Goal: Task Accomplishment & Management: Complete application form

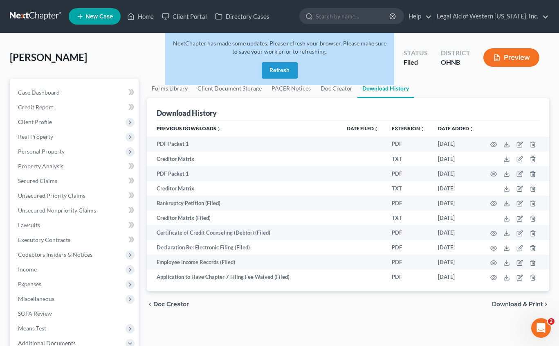
drag, startPoint x: 0, startPoint y: 0, endPoint x: 275, endPoint y: 71, distance: 283.9
click at [275, 71] on button "Refresh" at bounding box center [280, 70] width 36 height 16
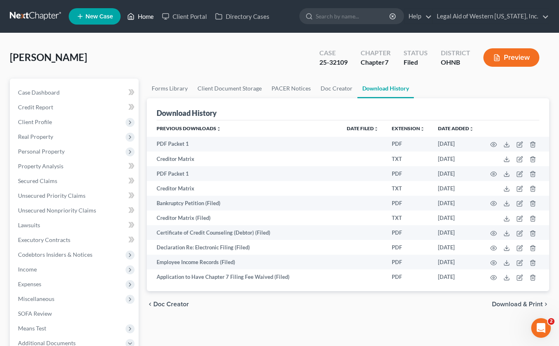
click at [147, 18] on link "Home" at bounding box center [140, 16] width 35 height 15
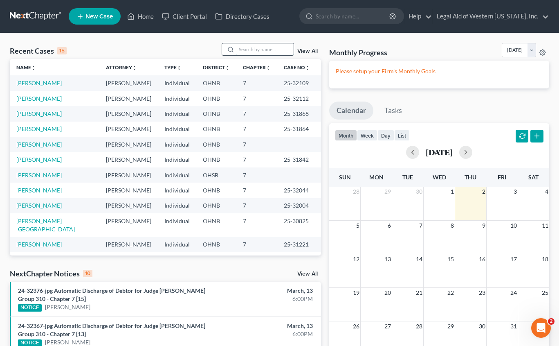
click at [258, 48] on input "search" at bounding box center [264, 49] width 57 height 12
click at [35, 147] on link "[PERSON_NAME]" at bounding box center [38, 144] width 45 height 7
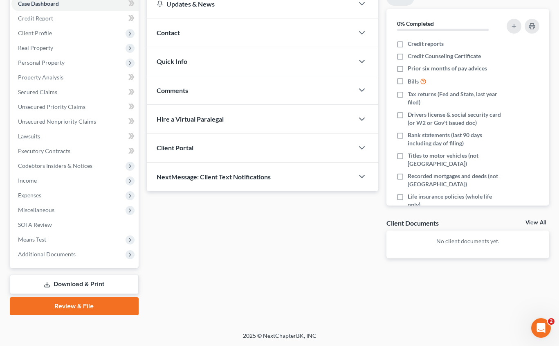
scroll to position [89, 0]
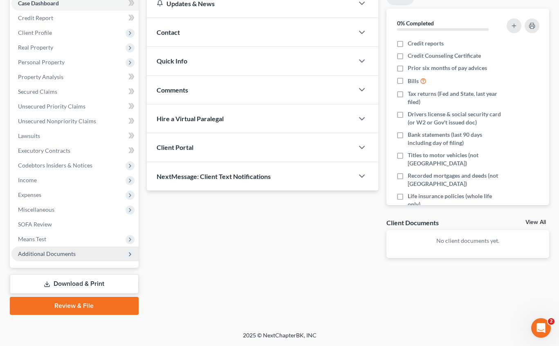
click at [44, 253] on span "Additional Documents" at bounding box center [47, 253] width 58 height 7
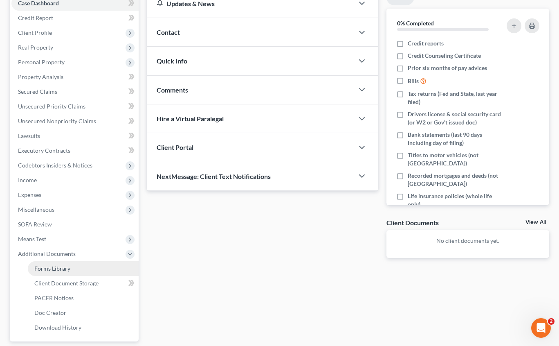
click at [49, 269] on span "Forms Library" at bounding box center [52, 268] width 36 height 7
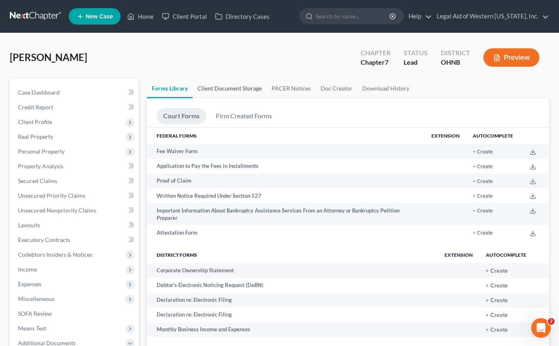
click at [236, 85] on link "Client Document Storage" at bounding box center [230, 89] width 74 height 20
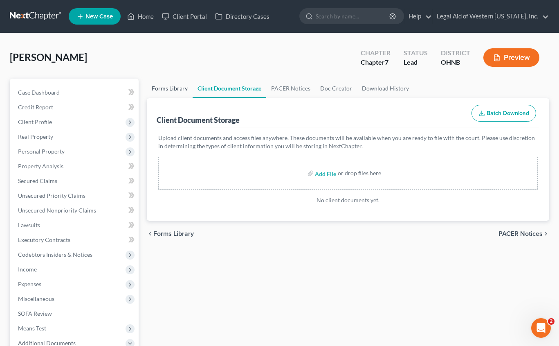
click at [167, 92] on link "Forms Library" at bounding box center [170, 89] width 46 height 20
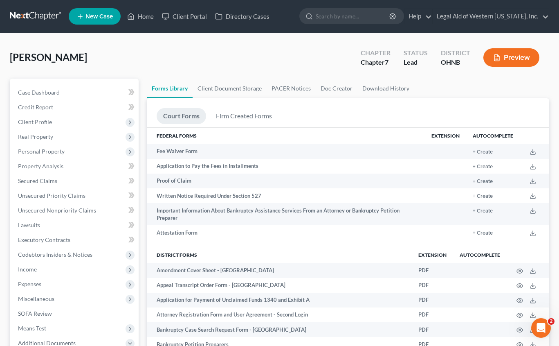
click at [258, 54] on div "Rodgers, Lavonda Upgraded Chapter Chapter 7 Status Lead District OHNB Preview" at bounding box center [280, 61] width 540 height 36
click at [239, 85] on link "Client Document Storage" at bounding box center [230, 89] width 74 height 20
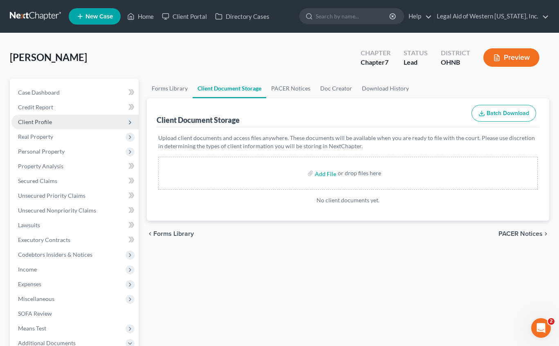
click at [30, 122] on span "Client Profile" at bounding box center [35, 121] width 34 height 7
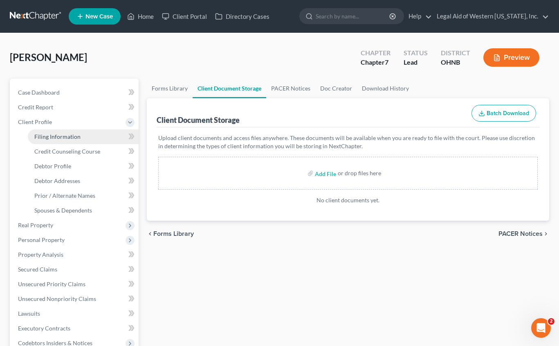
click at [41, 137] on span "Filing Information" at bounding box center [57, 136] width 46 height 7
select select "1"
select select "0"
select select "36"
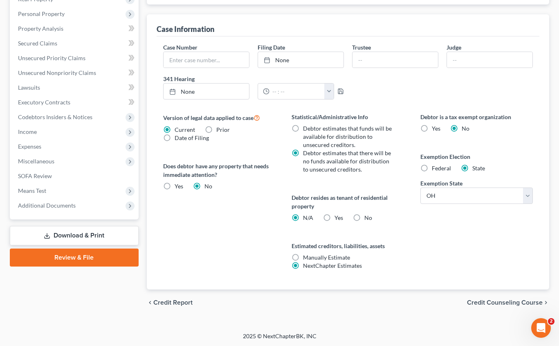
scroll to position [227, 0]
click at [527, 301] on span "Credit Counseling Course" at bounding box center [505, 301] width 76 height 7
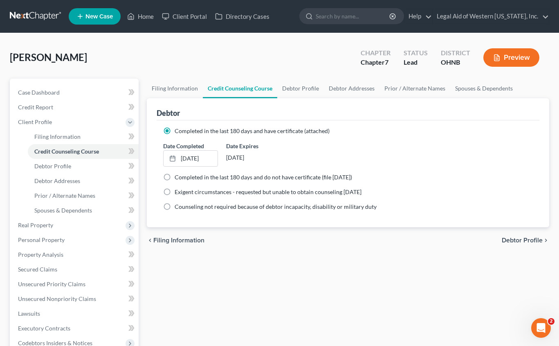
click at [517, 238] on span "Debtor Profile" at bounding box center [522, 240] width 41 height 7
select select "3"
select select "0"
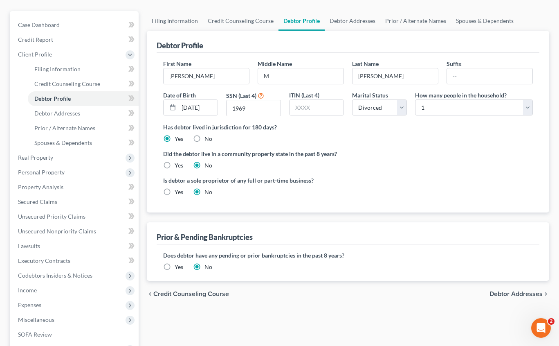
scroll to position [82, 0]
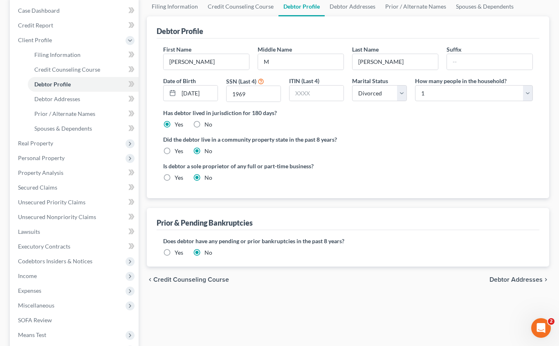
click at [517, 280] on span "Debtor Addresses" at bounding box center [516, 279] width 53 height 7
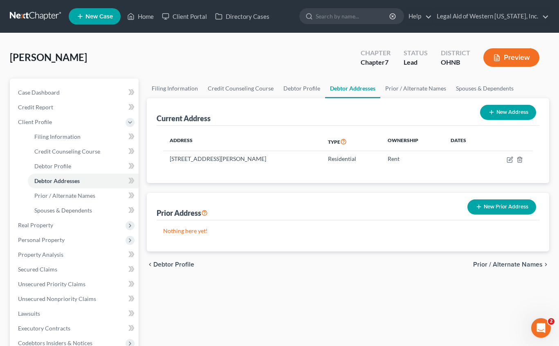
click at [517, 262] on span "Prior / Alternate Names" at bounding box center [508, 264] width 70 height 7
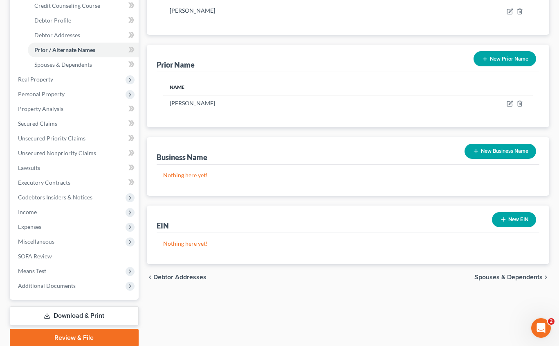
scroll to position [178, 0]
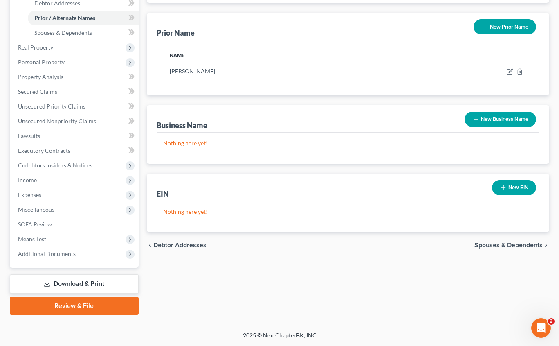
click at [510, 246] on span "Spouses & Dependents" at bounding box center [509, 245] width 68 height 7
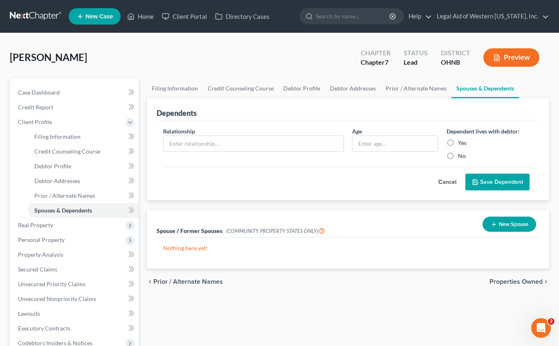
click at [508, 279] on span "Properties Owned" at bounding box center [516, 281] width 53 height 7
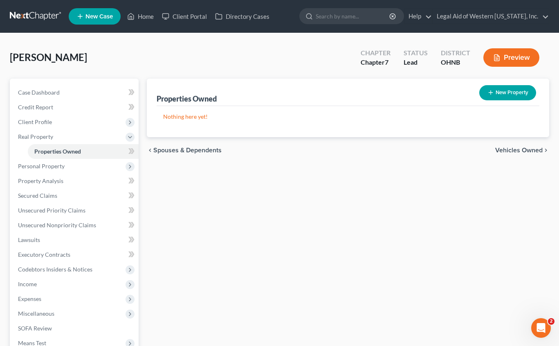
click at [522, 147] on span "Vehicles Owned" at bounding box center [518, 150] width 47 height 7
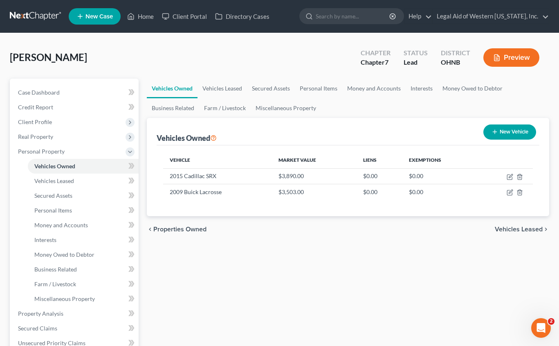
click at [517, 229] on span "Vehicles Leased" at bounding box center [519, 229] width 48 height 7
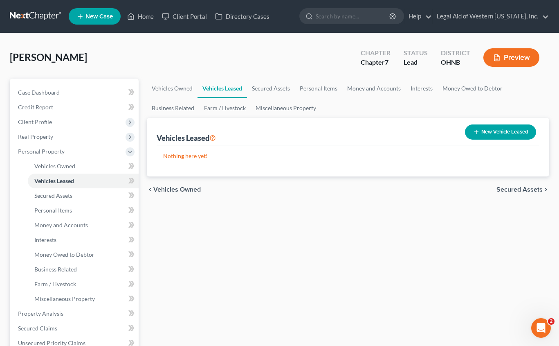
click at [514, 189] on span "Secured Assets" at bounding box center [520, 189] width 46 height 7
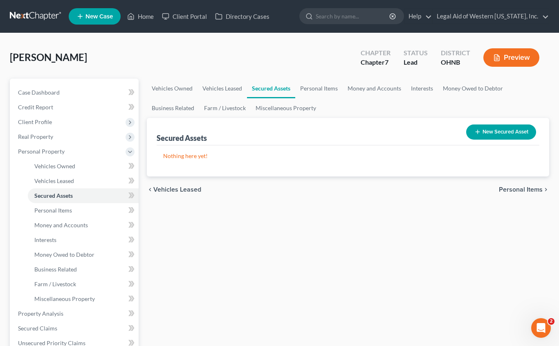
click at [514, 189] on span "Personal Items" at bounding box center [521, 189] width 44 height 7
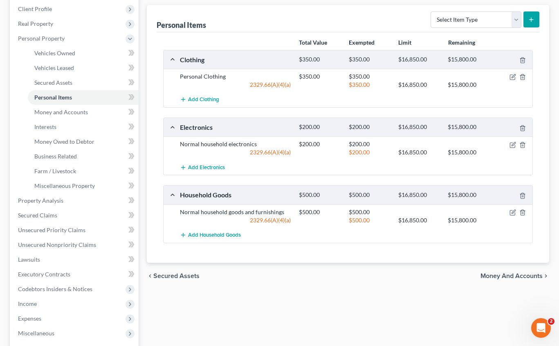
scroll to position [123, 0]
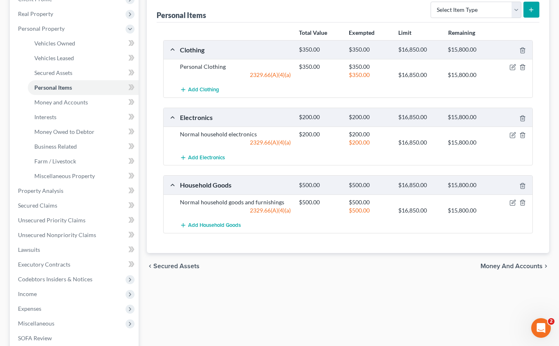
click at [496, 263] on span "Money and Accounts" at bounding box center [512, 266] width 62 height 7
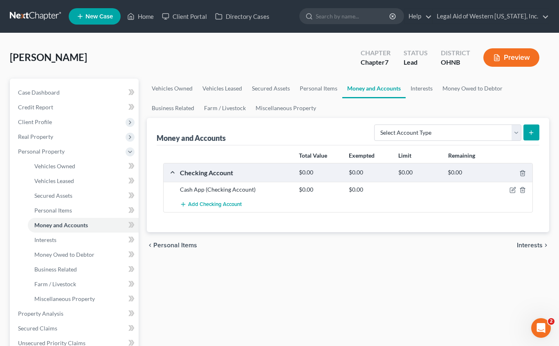
click at [528, 247] on span "Interests" at bounding box center [530, 245] width 26 height 7
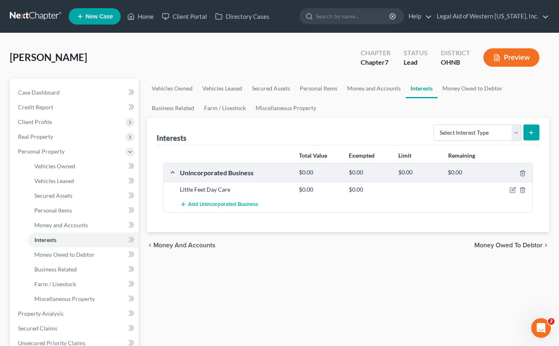
click at [528, 247] on span "Money Owed to Debtor" at bounding box center [509, 245] width 68 height 7
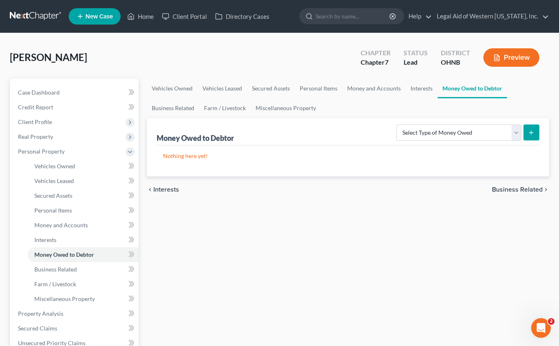
click at [527, 190] on span "Business Related" at bounding box center [517, 189] width 51 height 7
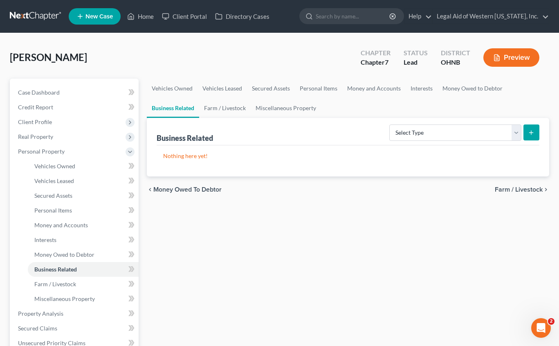
click at [527, 190] on span "Farm / Livestock" at bounding box center [519, 189] width 48 height 7
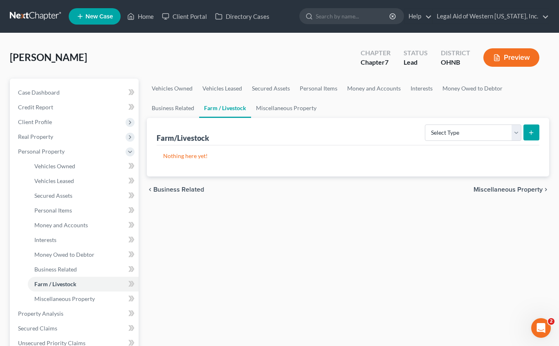
click at [527, 190] on span "Miscellaneous Property" at bounding box center [508, 189] width 69 height 7
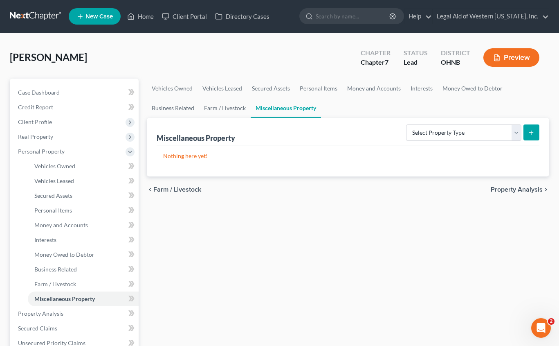
click at [527, 190] on span "Property Analysis" at bounding box center [517, 189] width 52 height 7
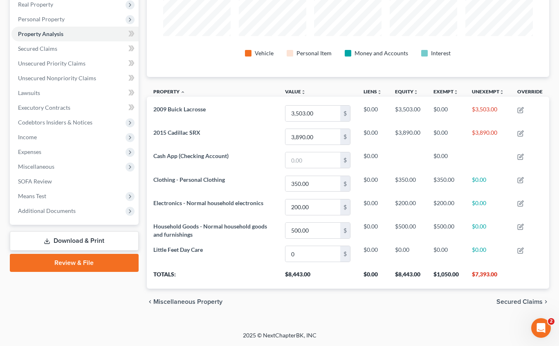
click at [517, 301] on span "Secured Claims" at bounding box center [520, 301] width 46 height 7
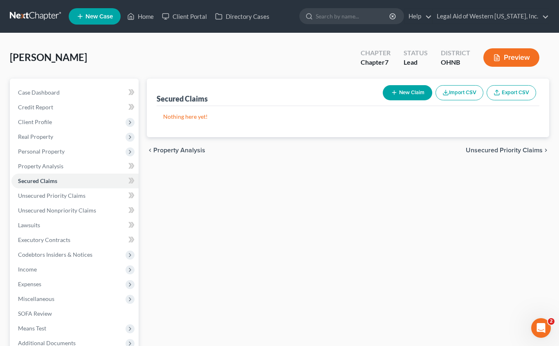
click at [513, 150] on span "Unsecured Priority Claims" at bounding box center [504, 150] width 77 height 7
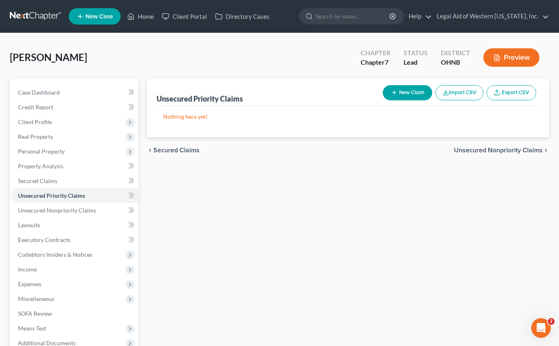
click at [513, 150] on span "Unsecured Nonpriority Claims" at bounding box center [498, 150] width 89 height 7
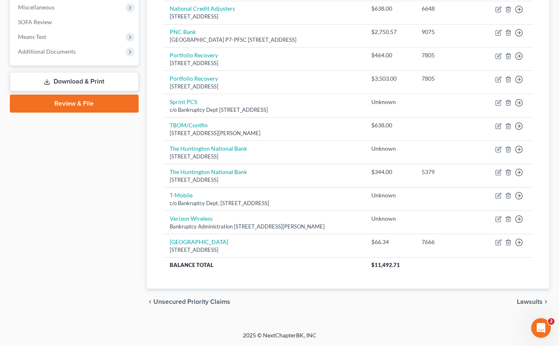
click at [526, 301] on span "Lawsuits" at bounding box center [530, 301] width 26 height 7
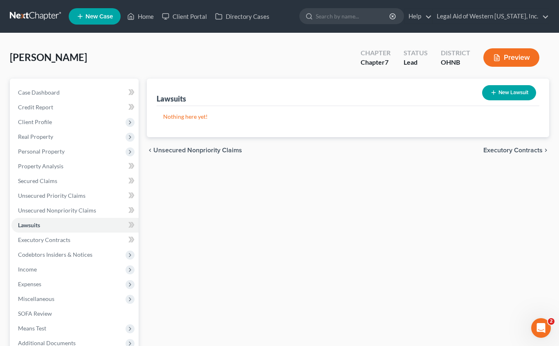
click at [507, 147] on span "Executory Contracts" at bounding box center [513, 150] width 59 height 7
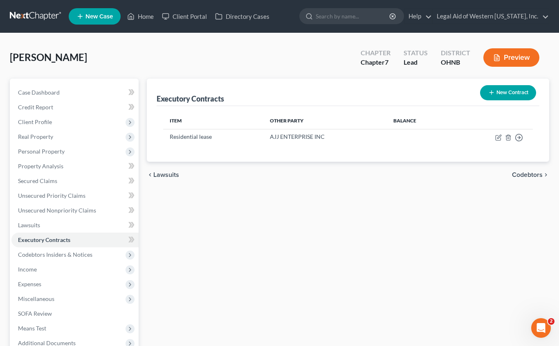
click at [515, 176] on span "Codebtors" at bounding box center [527, 174] width 31 height 7
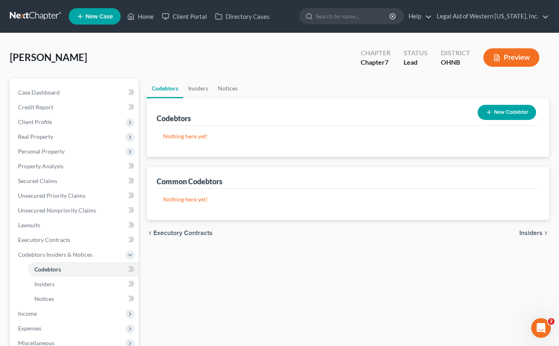
click at [530, 234] on span "Insiders" at bounding box center [531, 232] width 23 height 7
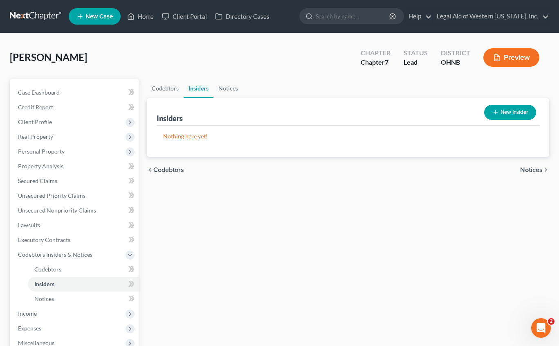
click at [533, 171] on span "Notices" at bounding box center [531, 169] width 22 height 7
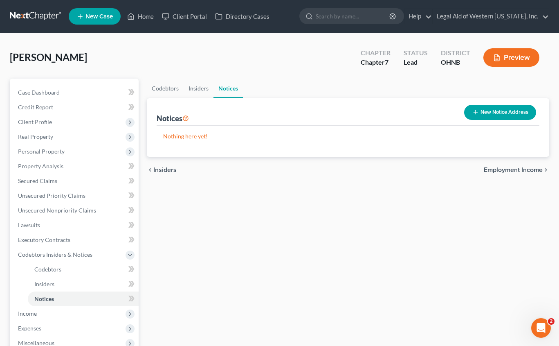
click at [530, 171] on span "Employment Income" at bounding box center [513, 169] width 59 height 7
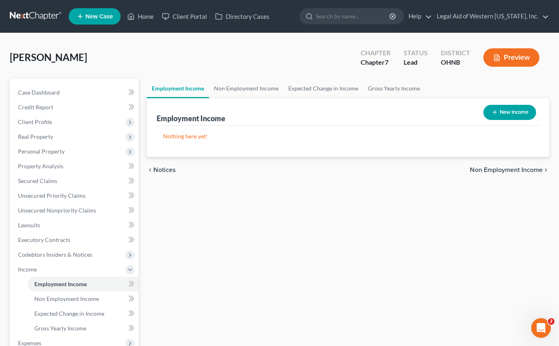
click at [530, 171] on span "Non Employment Income" at bounding box center [506, 169] width 73 height 7
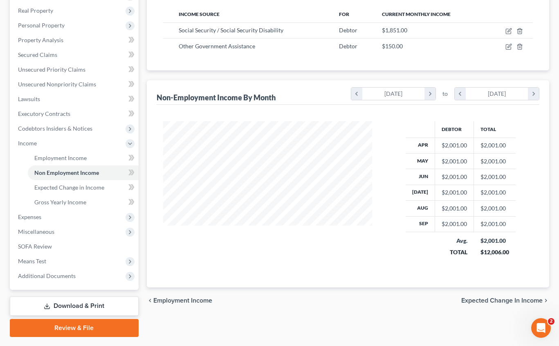
scroll to position [148, 0]
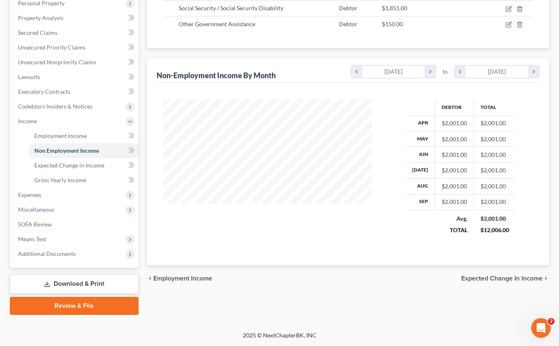
click at [507, 276] on span "Expected Change in Income" at bounding box center [501, 278] width 81 height 7
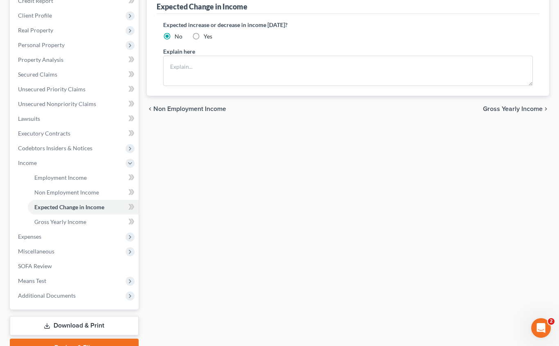
scroll to position [21, 0]
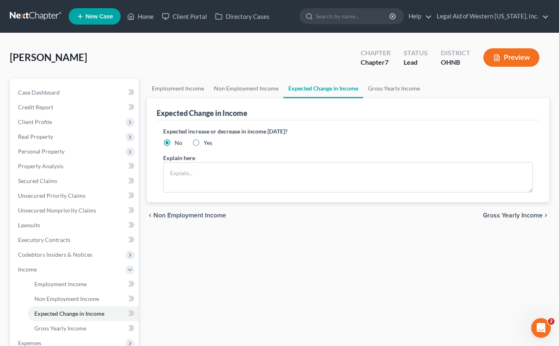
click at [521, 214] on span "Gross Yearly Income" at bounding box center [513, 215] width 60 height 7
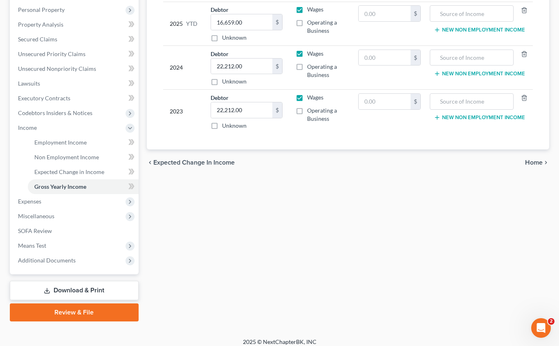
scroll to position [148, 0]
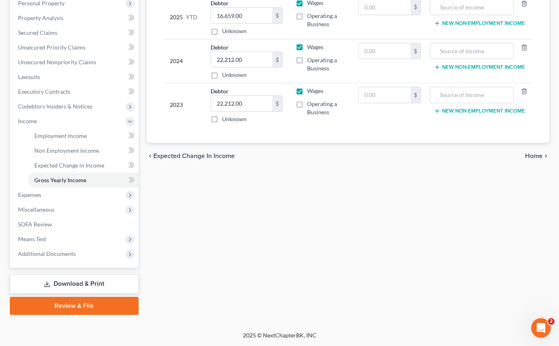
click at [534, 156] on span "Home" at bounding box center [534, 156] width 18 height 7
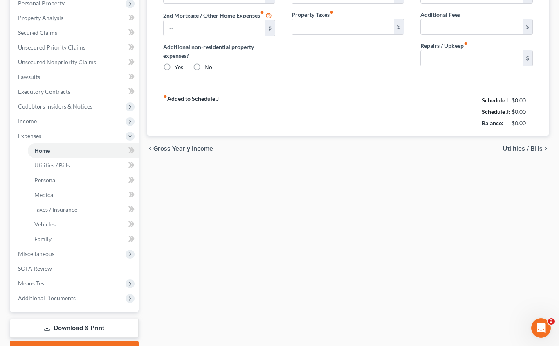
scroll to position [106, 0]
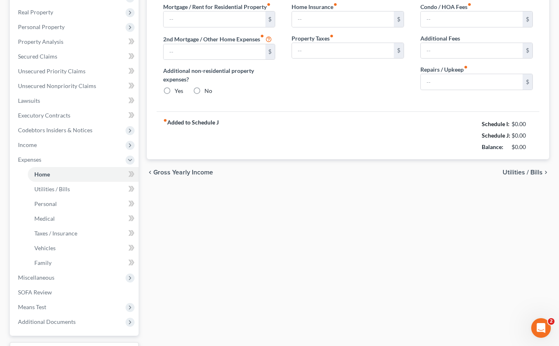
type input "1,000.00"
type input "0.00"
radio input "true"
type input "0.00"
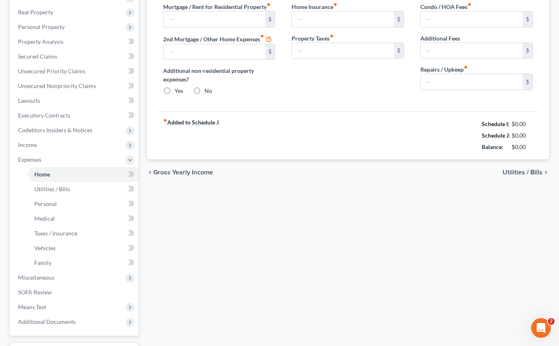
type input "0.00"
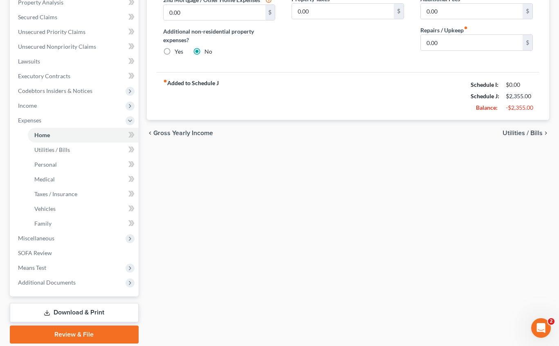
click at [532, 133] on span "Utilities / Bills" at bounding box center [523, 133] width 40 height 7
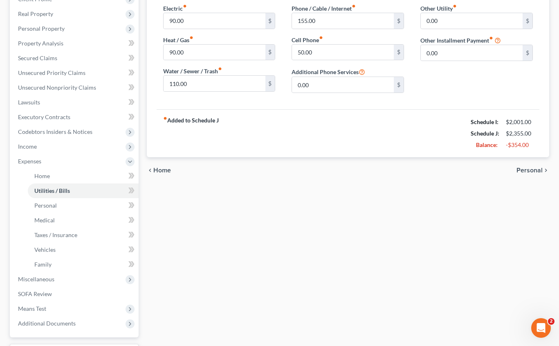
click at [540, 170] on span "Personal" at bounding box center [530, 170] width 26 height 7
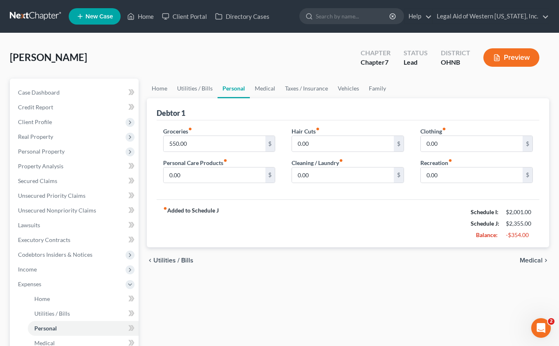
click at [527, 259] on span "Medical" at bounding box center [531, 260] width 23 height 7
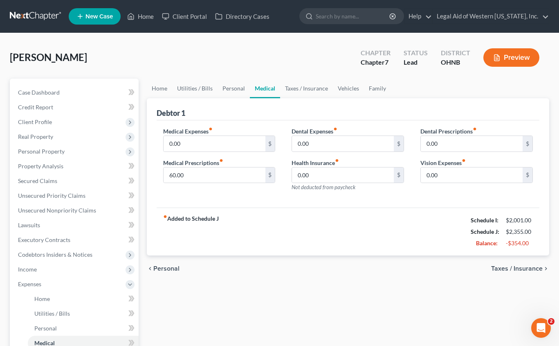
click at [524, 267] on span "Taxes / Insurance" at bounding box center [517, 268] width 52 height 7
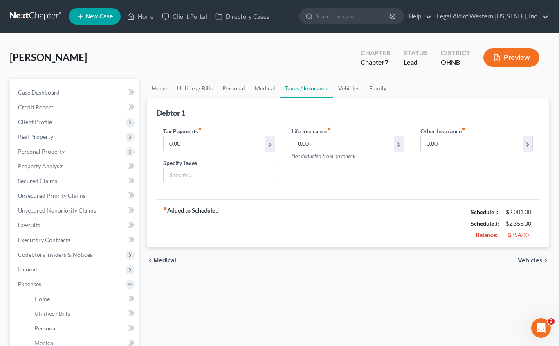
click at [528, 258] on span "Vehicles" at bounding box center [530, 260] width 25 height 7
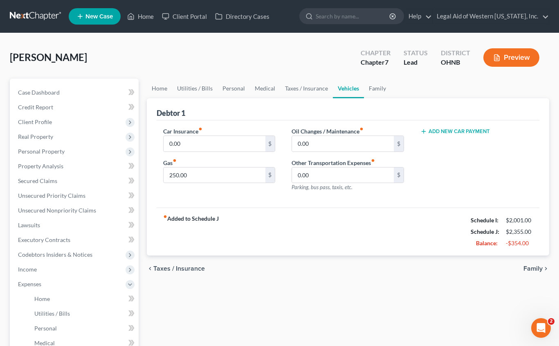
click at [531, 265] on span "Family" at bounding box center [533, 268] width 19 height 7
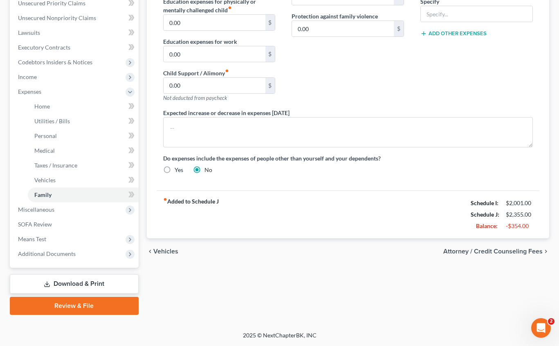
click at [531, 252] on span "Attorney / Credit Counseling Fees" at bounding box center [492, 251] width 99 height 7
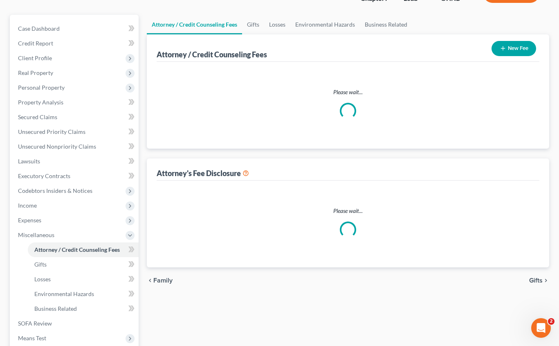
select select "0"
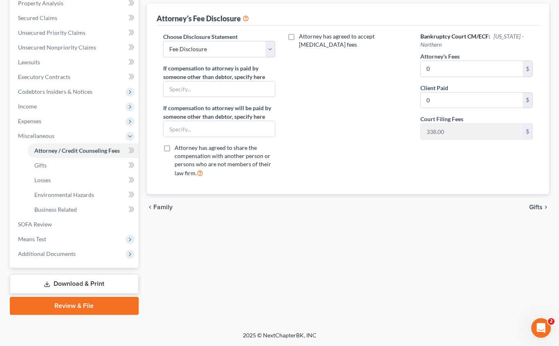
click at [536, 207] on span "Gifts" at bounding box center [535, 207] width 13 height 7
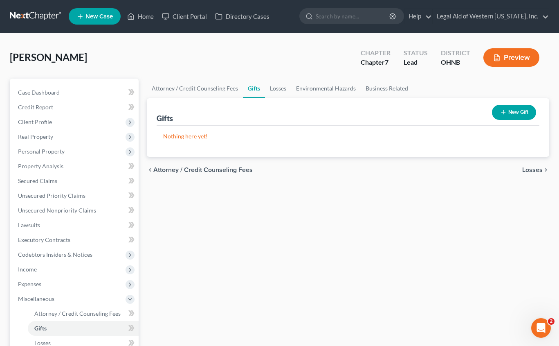
click at [538, 168] on span "Losses" at bounding box center [532, 169] width 20 height 7
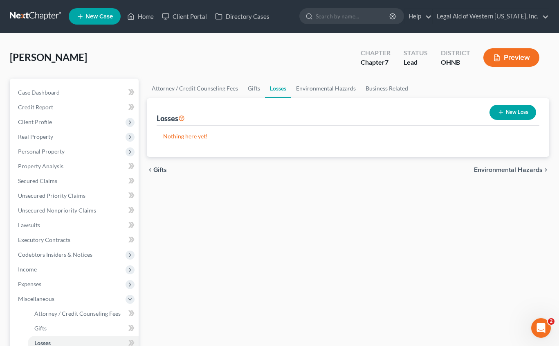
click at [538, 169] on span "Environmental Hazards" at bounding box center [508, 169] width 69 height 7
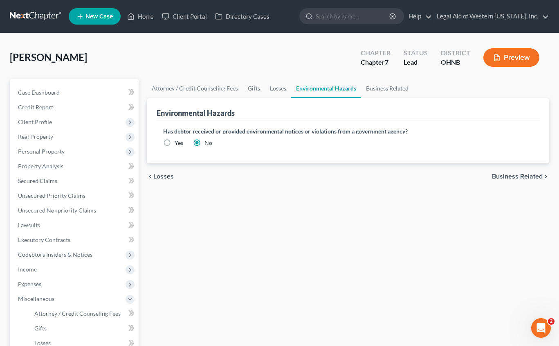
click at [538, 169] on div "chevron_left Losses Business Related chevron_right" at bounding box center [348, 176] width 403 height 26
click at [535, 175] on span "Business Related" at bounding box center [517, 176] width 51 height 7
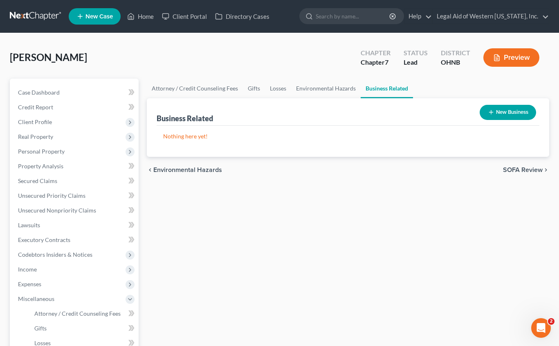
click at [535, 173] on span "SOFA Review" at bounding box center [523, 169] width 40 height 7
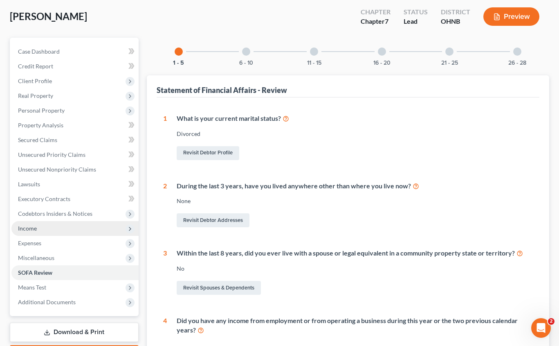
click at [35, 226] on span "Income" at bounding box center [27, 228] width 19 height 7
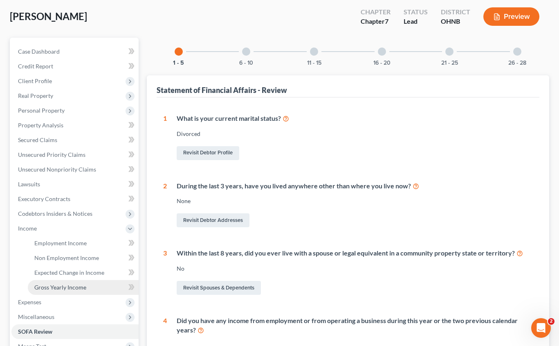
click at [46, 285] on span "Gross Yearly Income" at bounding box center [60, 286] width 52 height 7
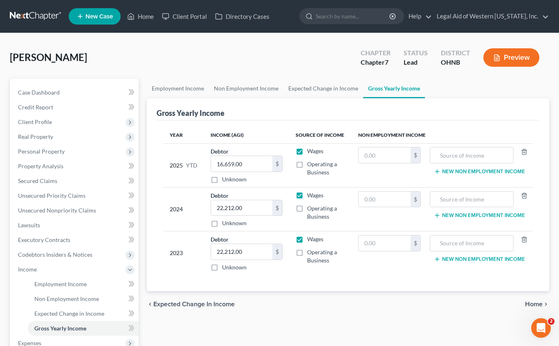
click at [307, 153] on label "Wages" at bounding box center [315, 151] width 16 height 8
click at [310, 152] on input "Wages" at bounding box center [312, 149] width 5 height 5
checkbox input "false"
click at [307, 193] on label "Wages" at bounding box center [315, 195] width 16 height 8
click at [310, 193] on input "Wages" at bounding box center [312, 193] width 5 height 5
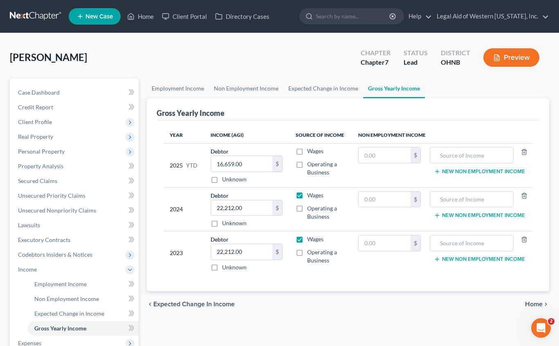
checkbox input "false"
click at [307, 241] on label "Wages" at bounding box center [315, 239] width 16 height 8
click at [310, 240] on input "Wages" at bounding box center [312, 237] width 5 height 5
checkbox input "false"
click at [536, 303] on span "Home" at bounding box center [534, 304] width 18 height 7
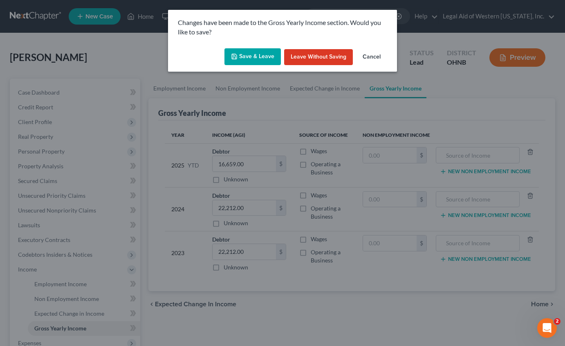
click at [260, 56] on button "Save & Leave" at bounding box center [253, 56] width 56 height 17
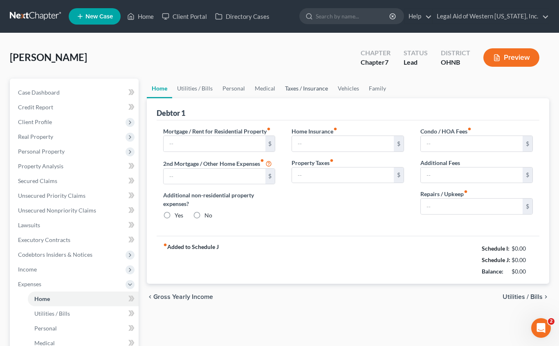
type input "1,000.00"
type input "0.00"
radio input "true"
type input "0.00"
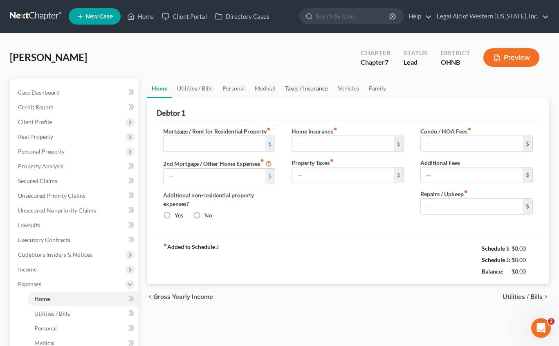
type input "0.00"
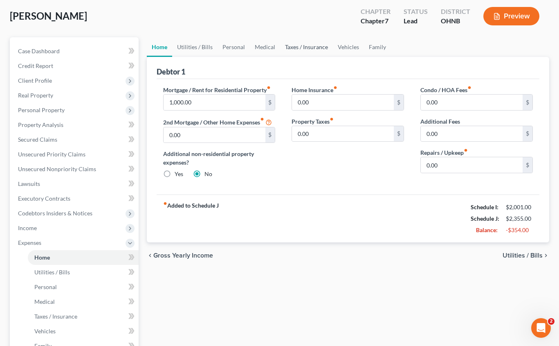
scroll to position [192, 0]
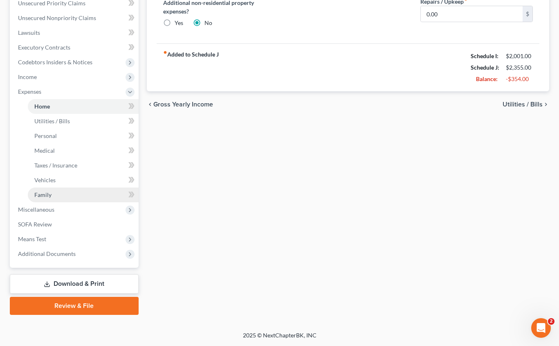
click at [53, 198] on link "Family" at bounding box center [83, 194] width 111 height 15
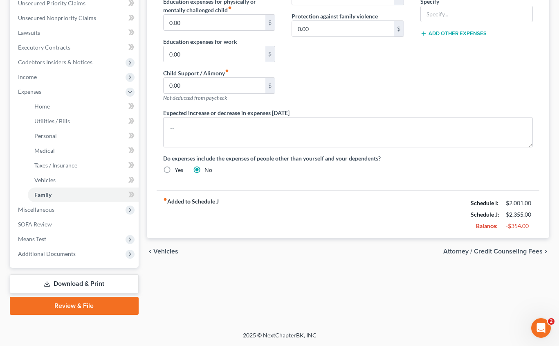
click at [518, 249] on span "Attorney / Credit Counseling Fees" at bounding box center [492, 251] width 99 height 7
select select "0"
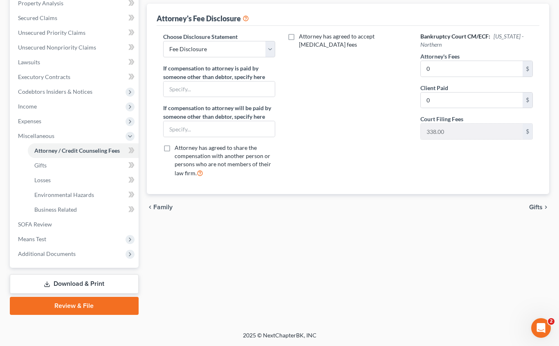
click at [536, 205] on span "Gifts" at bounding box center [535, 207] width 13 height 7
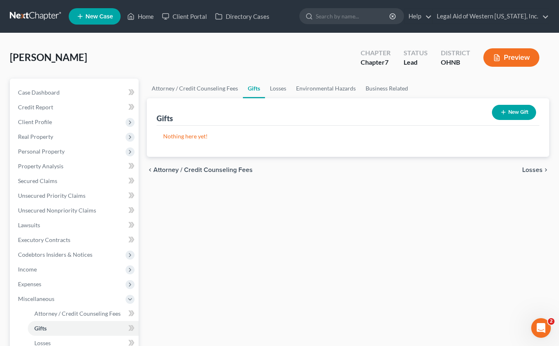
click at [535, 170] on span "Losses" at bounding box center [532, 169] width 20 height 7
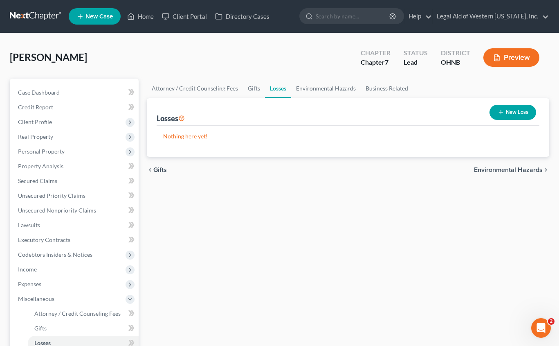
click at [535, 170] on span "Environmental Hazards" at bounding box center [508, 169] width 69 height 7
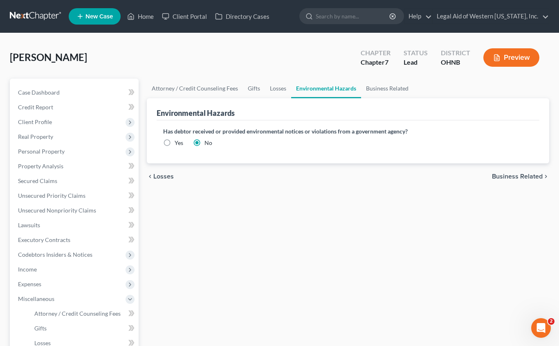
click at [535, 170] on div "chevron_left Losses Business Related chevron_right" at bounding box center [348, 176] width 403 height 26
click at [535, 174] on span "Business Related" at bounding box center [517, 176] width 51 height 7
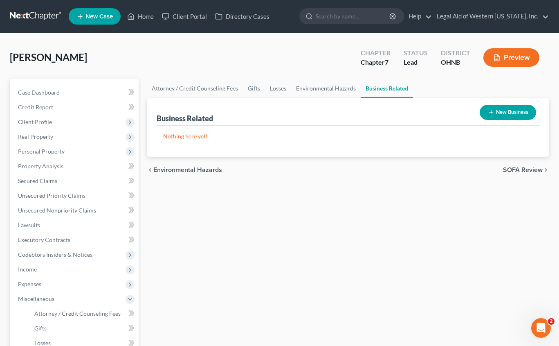
click at [534, 173] on span "SOFA Review" at bounding box center [523, 169] width 40 height 7
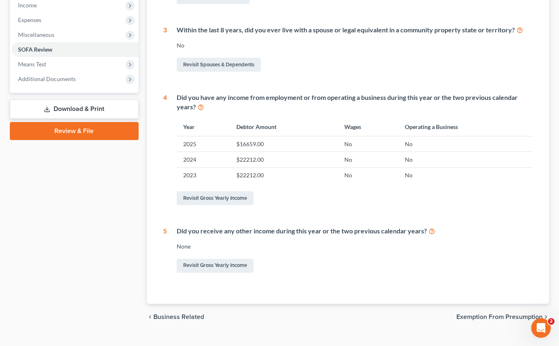
scroll to position [279, 0]
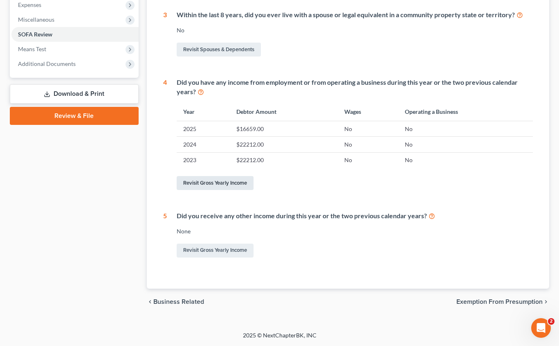
click at [206, 182] on link "Revisit Gross Yearly Income" at bounding box center [215, 183] width 77 height 14
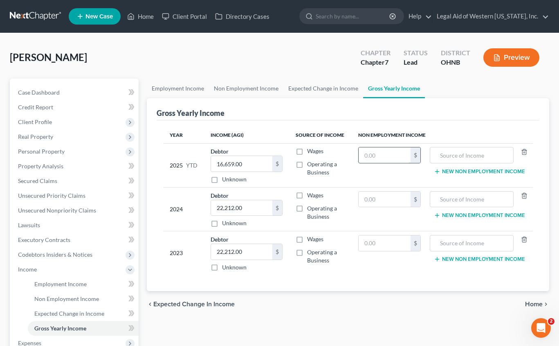
click at [380, 159] on input "text" at bounding box center [385, 155] width 52 height 16
paste input "From: Mylina Moya <mylinahendrix@gmail.com> Sent: Wednesday, October 1, 2025 5:…"
click at [387, 154] on input "0.12" at bounding box center [385, 155] width 52 height 16
paste input "16,659.00"
type input "16,659.00"
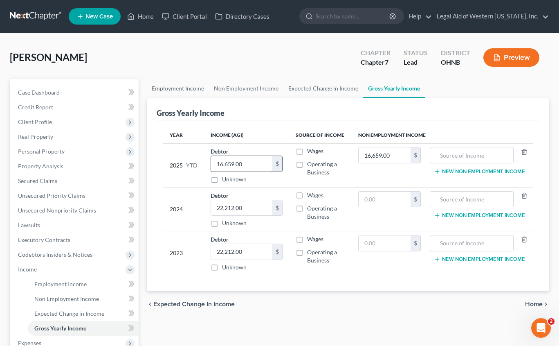
click at [244, 162] on input "16,659.00" at bounding box center [241, 164] width 61 height 16
click at [384, 203] on input "text" at bounding box center [385, 199] width 52 height 16
paste input "22,212.00"
type input "22,212.00"
click at [250, 253] on input "22,212.00" at bounding box center [241, 252] width 61 height 16
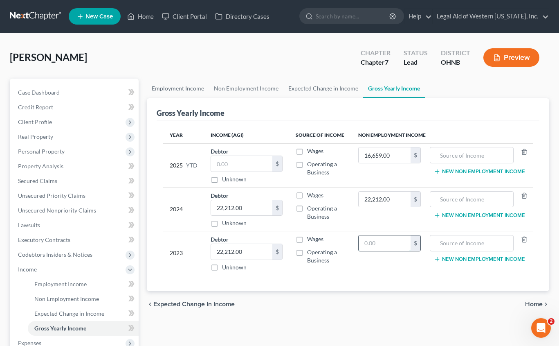
click at [376, 247] on input "text" at bounding box center [385, 243] width 52 height 16
paste input "22,212.00"
type input "22,212.00"
click at [251, 252] on input "22,212.00" at bounding box center [241, 252] width 61 height 16
click at [242, 208] on input "22,212.00" at bounding box center [241, 208] width 61 height 16
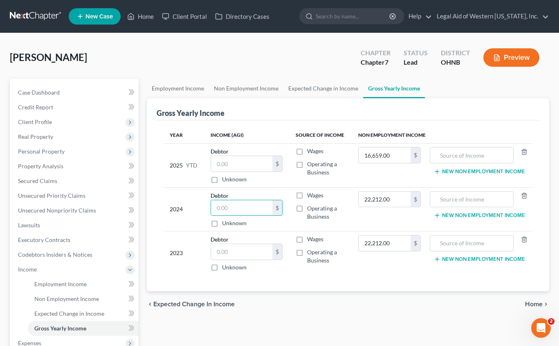
click at [535, 303] on span "Home" at bounding box center [534, 304] width 18 height 7
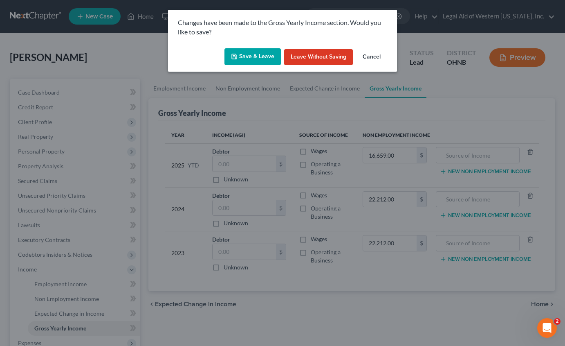
click at [255, 52] on button "Save & Leave" at bounding box center [253, 56] width 56 height 17
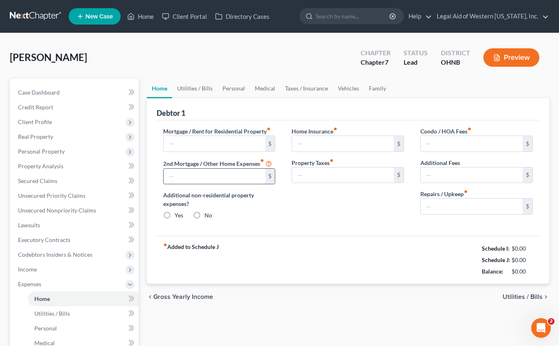
type input "1,000.00"
type input "0.00"
radio input "true"
type input "0.00"
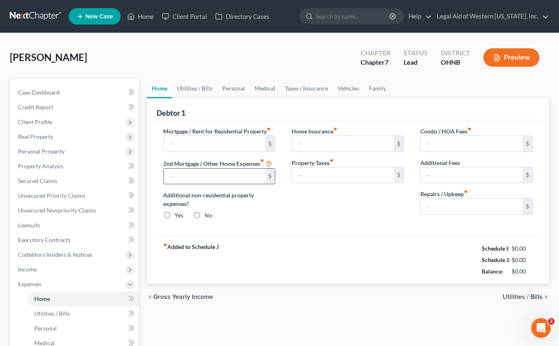
type input "0.00"
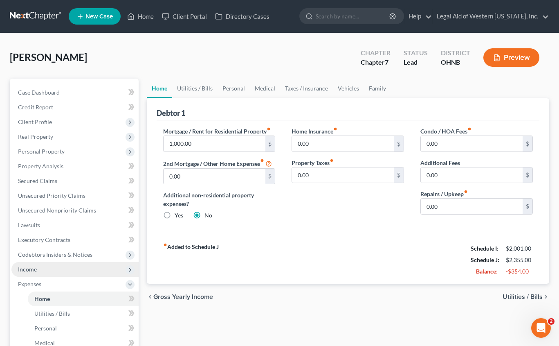
click at [47, 275] on span "Income" at bounding box center [74, 269] width 127 height 15
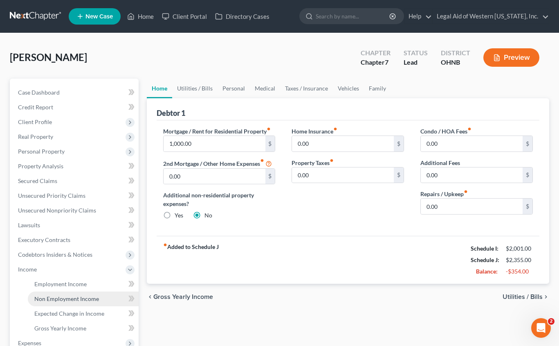
click at [56, 297] on span "Non Employment Income" at bounding box center [66, 298] width 65 height 7
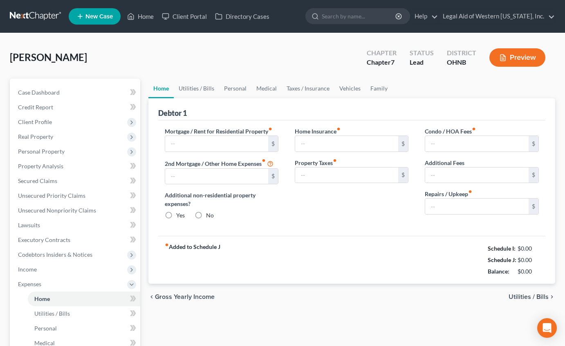
type input "1,000.00"
type input "0.00"
radio input "true"
type input "0.00"
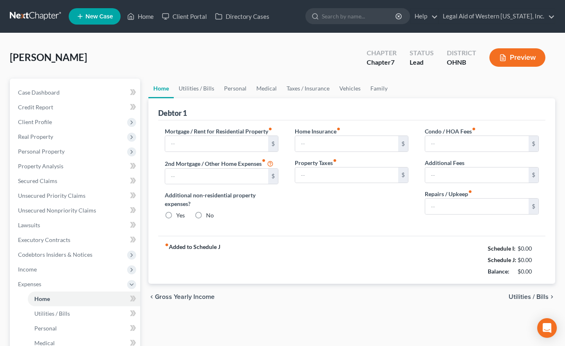
type input "0.00"
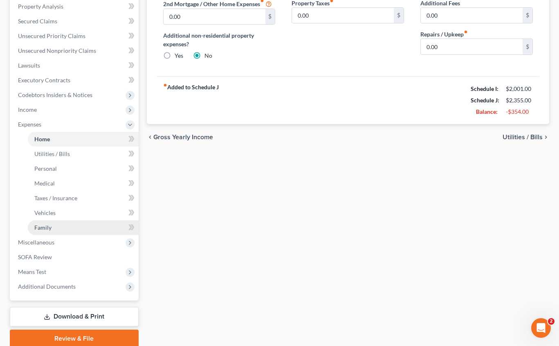
scroll to position [192, 0]
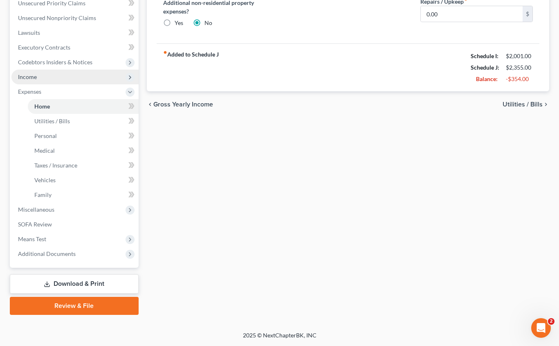
click at [52, 76] on span "Income" at bounding box center [74, 77] width 127 height 15
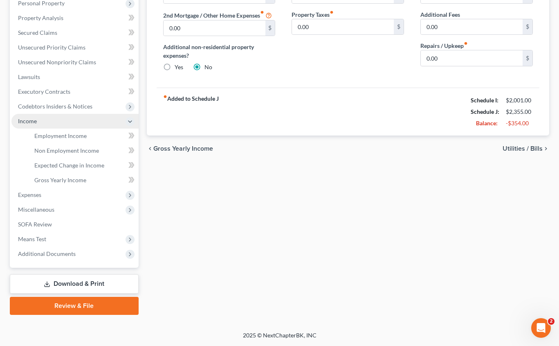
scroll to position [148, 0]
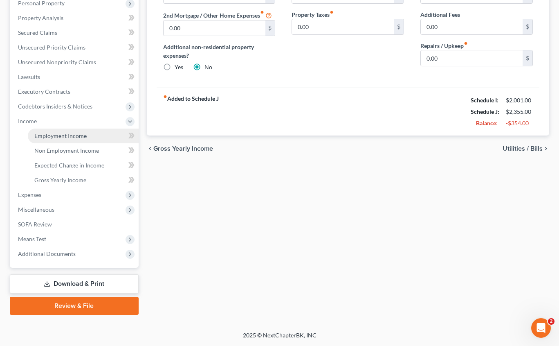
click at [69, 137] on span "Employment Income" at bounding box center [60, 135] width 52 height 7
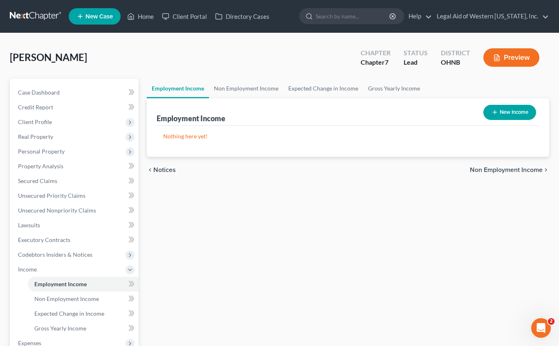
click at [526, 171] on span "Non Employment Income" at bounding box center [506, 169] width 73 height 7
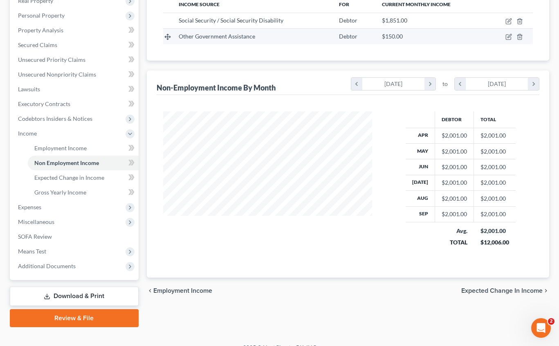
scroll to position [148, 0]
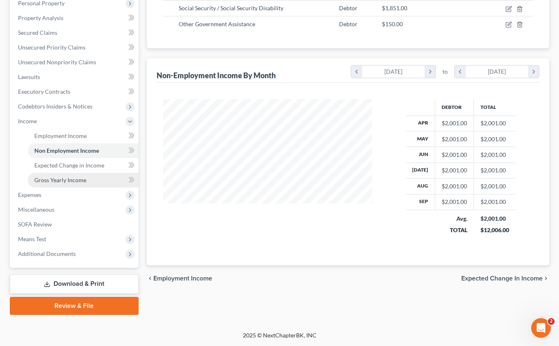
click at [64, 181] on span "Gross Yearly Income" at bounding box center [60, 179] width 52 height 7
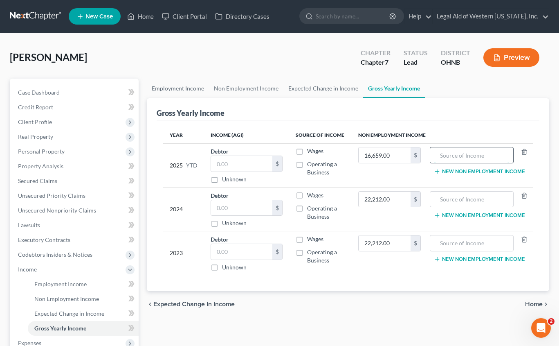
click at [457, 155] on input "text" at bounding box center [471, 155] width 75 height 16
type input "SSDI"
click at [456, 200] on input "text" at bounding box center [471, 199] width 75 height 16
type input "SSDI"
click at [454, 246] on input "text" at bounding box center [471, 243] width 75 height 16
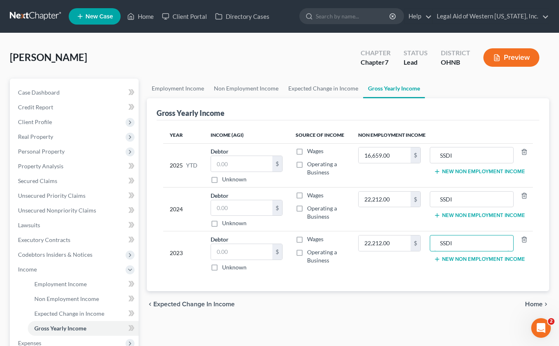
type input "SSDI"
click at [534, 302] on span "Home" at bounding box center [534, 304] width 18 height 7
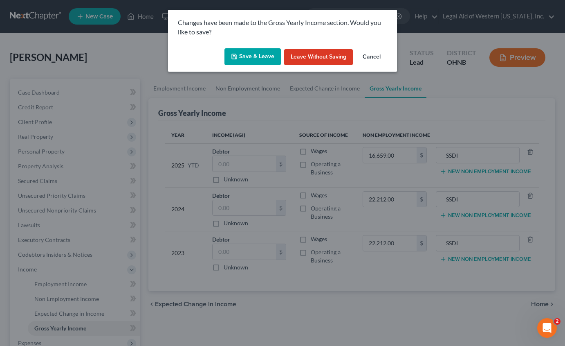
click at [245, 52] on button "Save & Leave" at bounding box center [253, 56] width 56 height 17
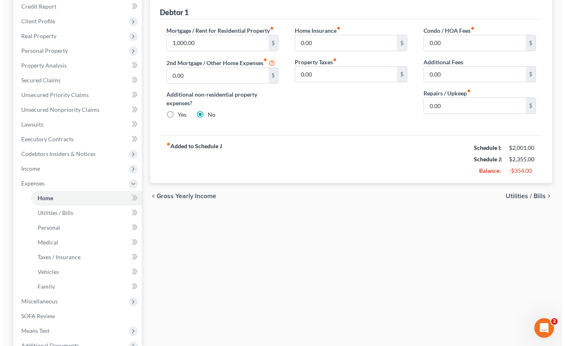
scroll to position [123, 0]
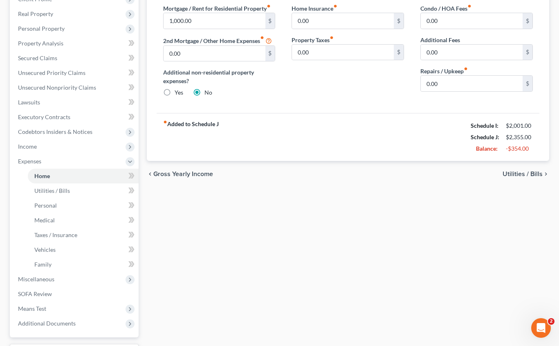
click at [535, 177] on span "Utilities / Bills" at bounding box center [523, 174] width 40 height 7
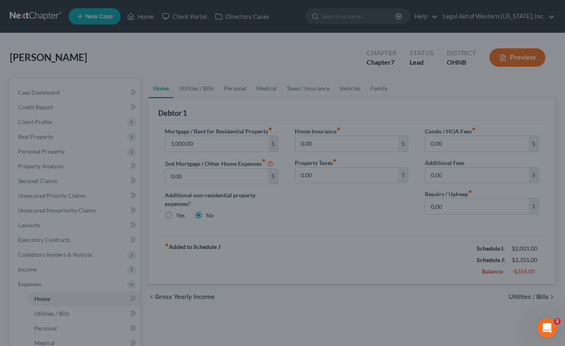
scroll to position [123, 0]
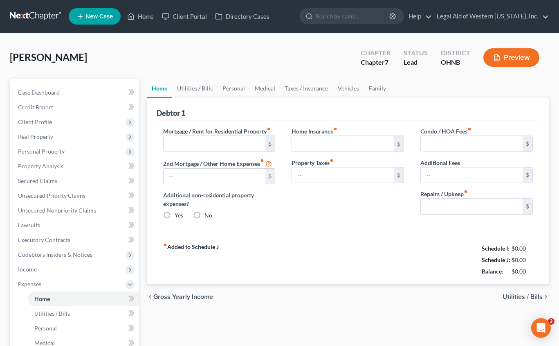
type input "1,000.00"
type input "0.00"
radio input "true"
type input "0.00"
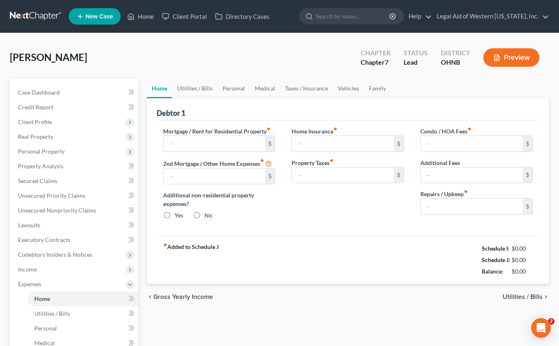
type input "0.00"
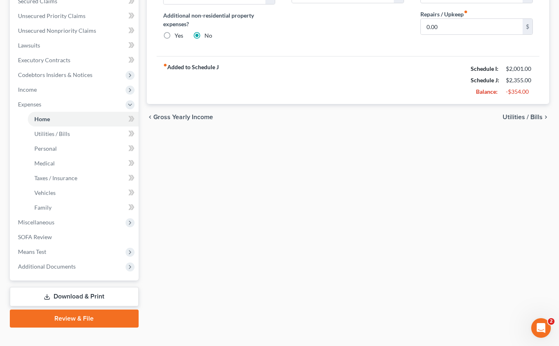
scroll to position [192, 0]
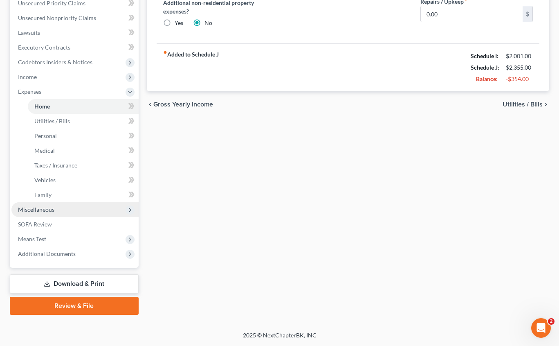
click at [56, 210] on span "Miscellaneous" at bounding box center [74, 209] width 127 height 15
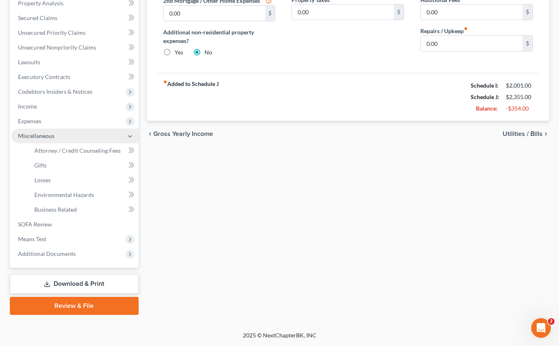
scroll to position [163, 0]
click at [84, 152] on span "Attorney / Credit Counseling Fees" at bounding box center [77, 150] width 86 height 7
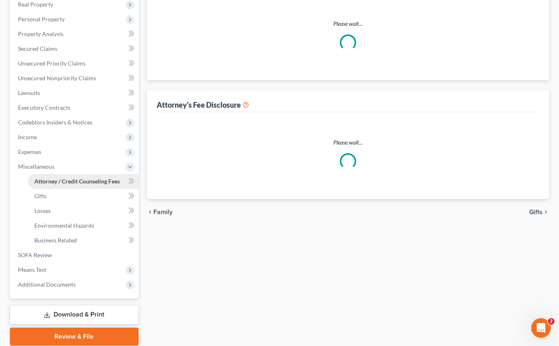
select select "0"
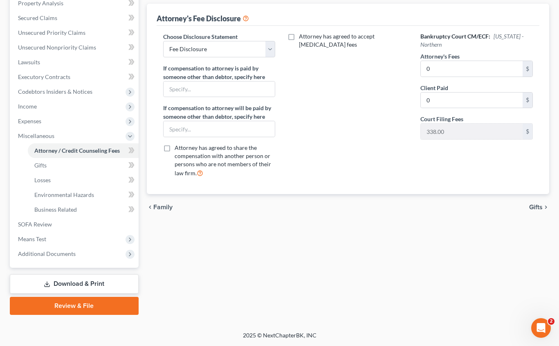
click at [538, 204] on span "Gifts" at bounding box center [535, 207] width 13 height 7
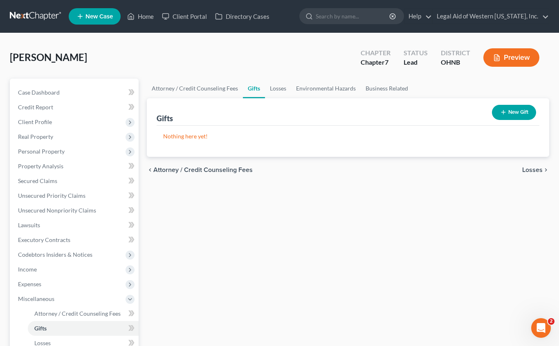
click at [542, 169] on span "Losses" at bounding box center [532, 169] width 20 height 7
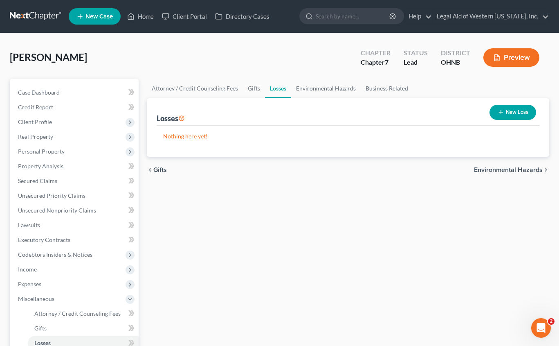
click at [540, 171] on span "Environmental Hazards" at bounding box center [508, 169] width 69 height 7
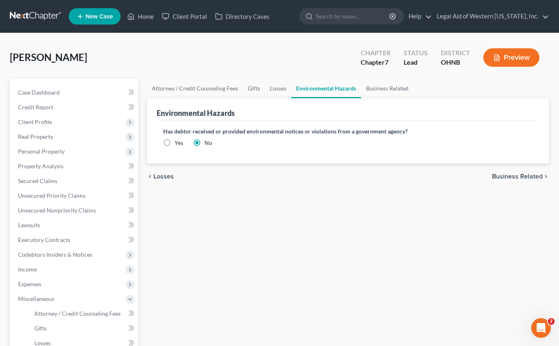
click at [533, 177] on span "Business Related" at bounding box center [517, 176] width 51 height 7
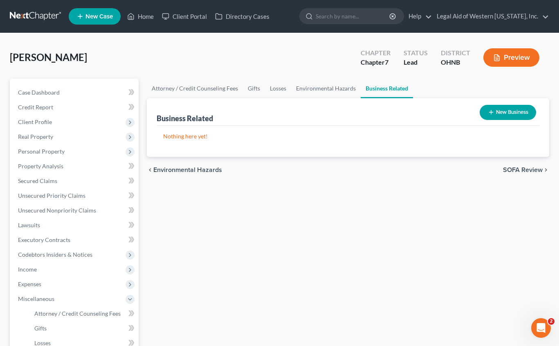
click at [534, 169] on span "SOFA Review" at bounding box center [523, 169] width 40 height 7
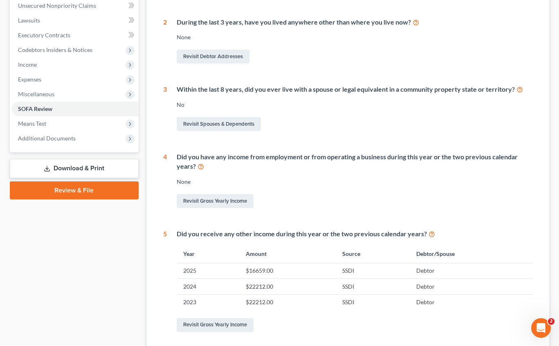
scroll to position [279, 0]
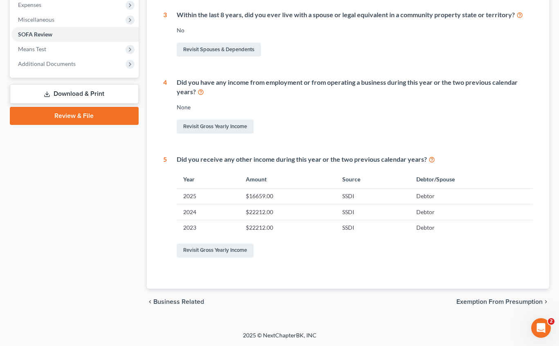
click at [508, 299] on span "Exemption from Presumption" at bounding box center [500, 301] width 86 height 7
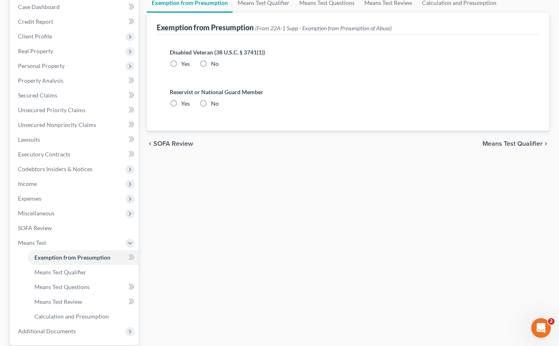
radio input "true"
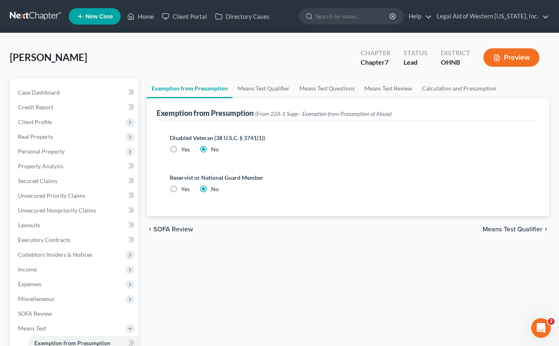
click at [514, 228] on span "Means Test Qualifier" at bounding box center [513, 229] width 60 height 7
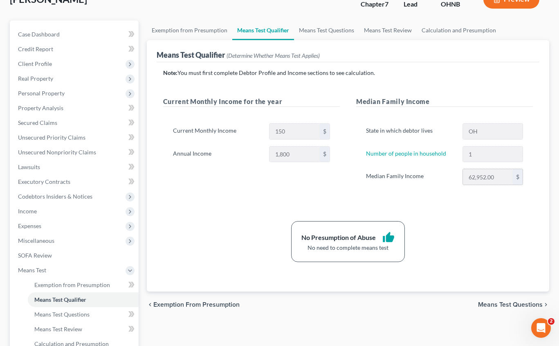
scroll to position [163, 0]
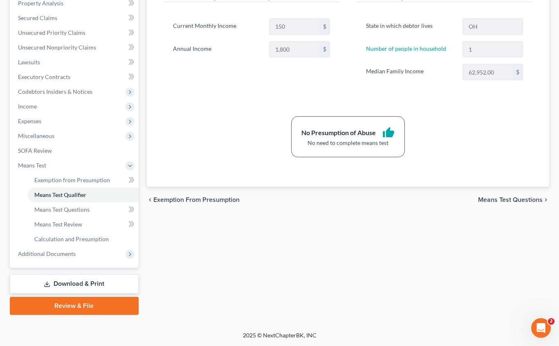
click at [521, 198] on span "Means Test Questions" at bounding box center [510, 199] width 65 height 7
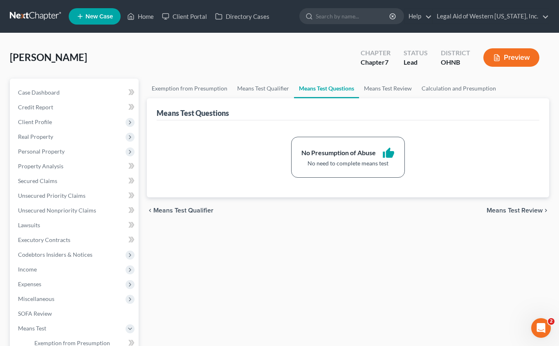
click at [520, 212] on span "Means Test Review" at bounding box center [515, 210] width 56 height 7
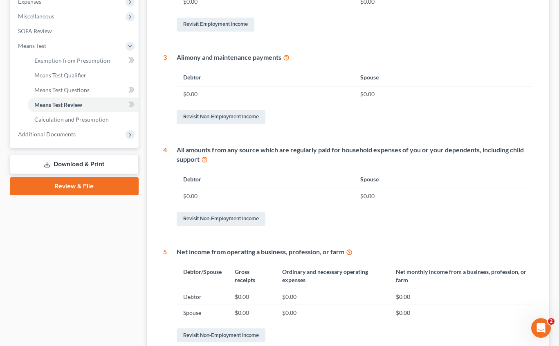
scroll to position [367, 0]
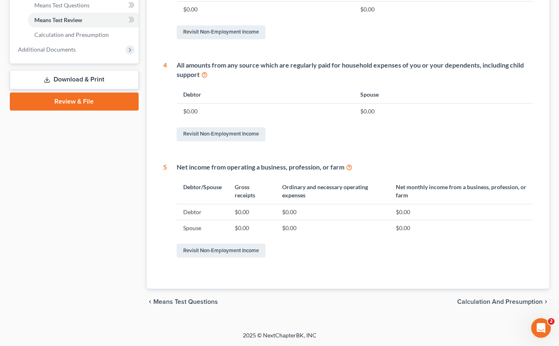
click at [506, 303] on span "Calculation and Presumption" at bounding box center [499, 301] width 85 height 7
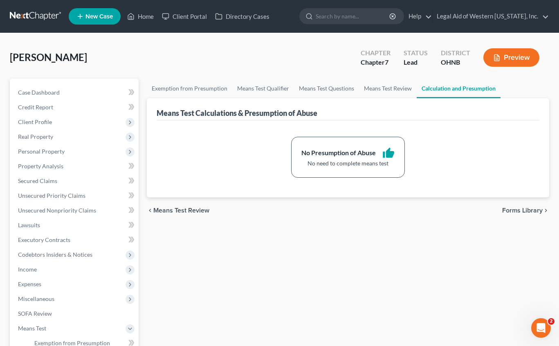
click at [527, 212] on span "Forms Library" at bounding box center [522, 210] width 40 height 7
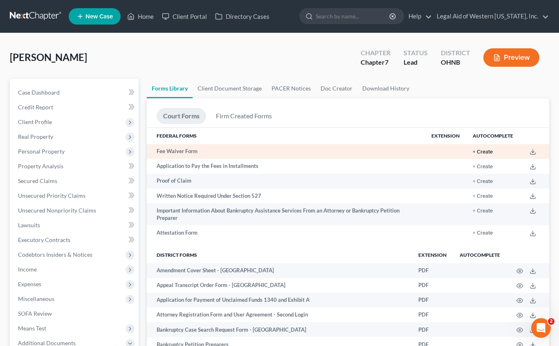
click at [485, 149] on button "+ Create" at bounding box center [483, 151] width 20 height 5
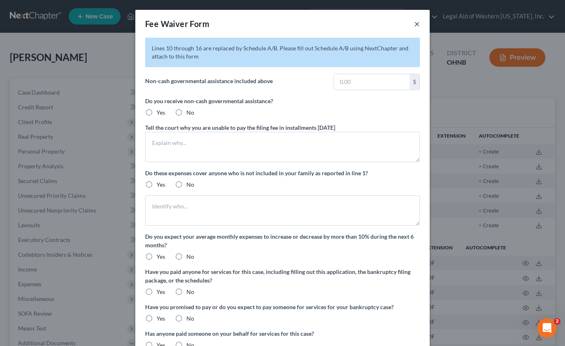
click at [414, 25] on button "×" at bounding box center [417, 24] width 6 height 10
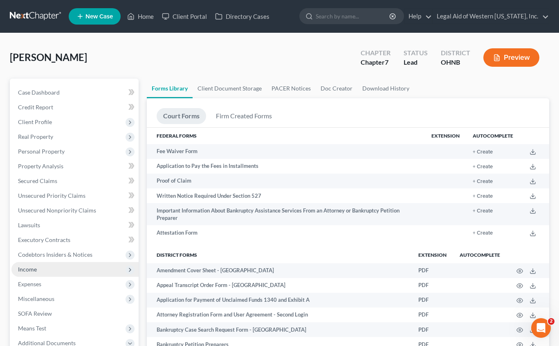
click at [53, 272] on span "Income" at bounding box center [74, 269] width 127 height 15
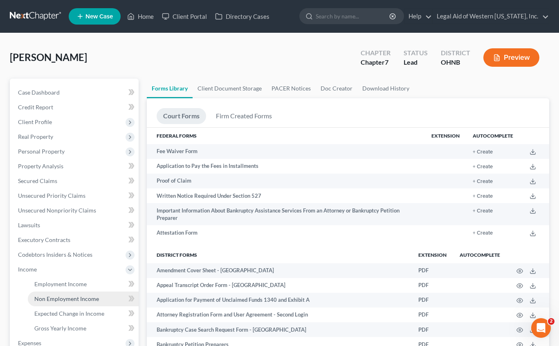
click at [52, 297] on span "Non Employment Income" at bounding box center [66, 298] width 65 height 7
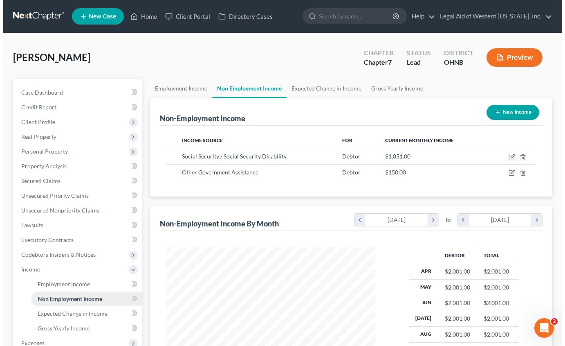
scroll to position [147, 225]
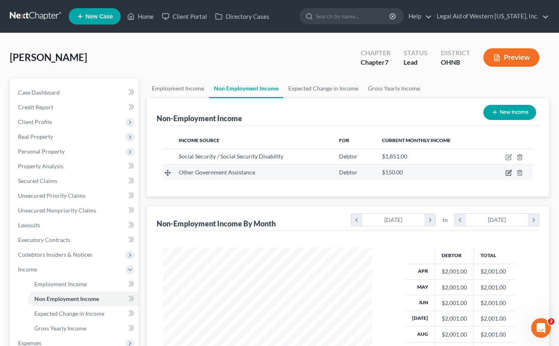
click at [509, 173] on icon "button" at bounding box center [510, 172] width 4 height 4
select select "5"
select select "0"
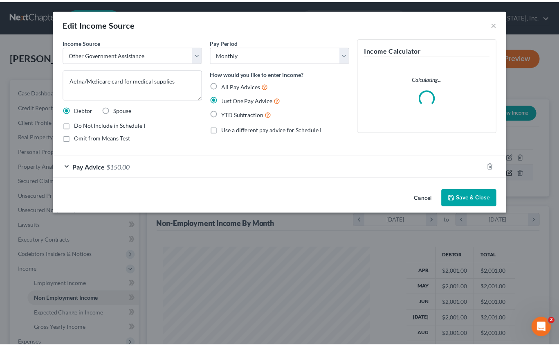
scroll to position [147, 228]
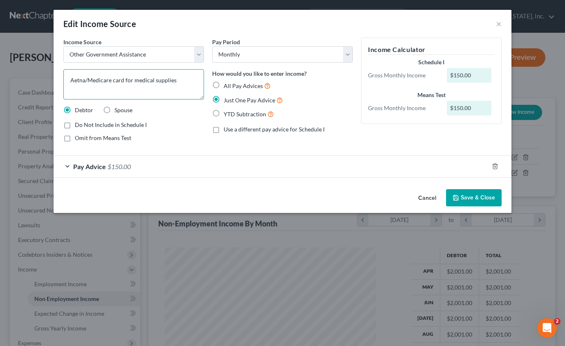
drag, startPoint x: 187, startPoint y: 81, endPoint x: 66, endPoint y: 81, distance: 121.1
click at [66, 81] on textarea "Aetna/Medicare card for medical supplies" at bounding box center [133, 84] width 141 height 30
click at [419, 196] on button "Cancel" at bounding box center [427, 198] width 31 height 16
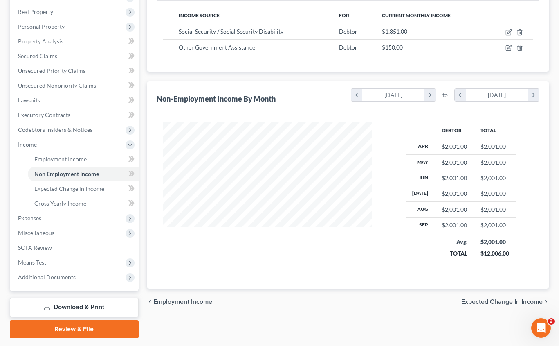
scroll to position [148, 0]
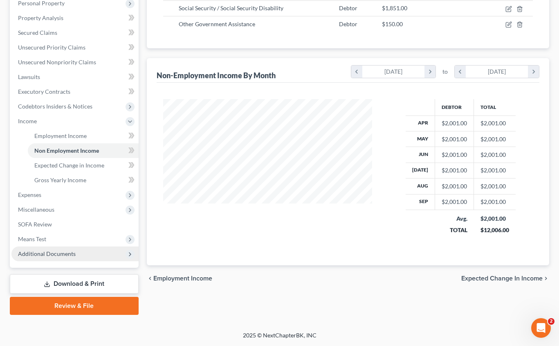
click at [40, 247] on span "Additional Documents" at bounding box center [74, 253] width 127 height 15
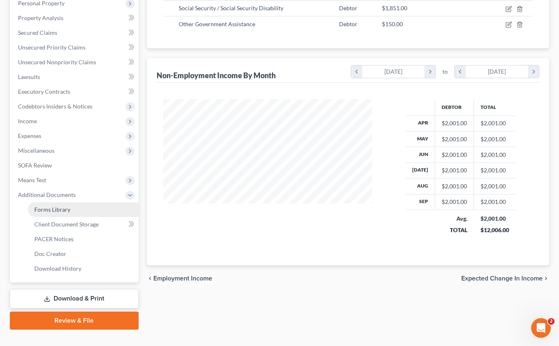
click at [55, 214] on link "Forms Library" at bounding box center [83, 209] width 111 height 15
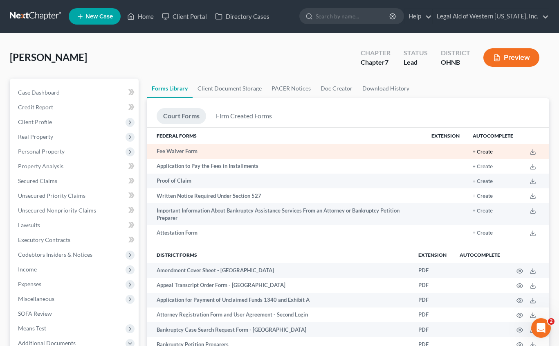
click at [487, 151] on button "+ Create" at bounding box center [483, 151] width 20 height 5
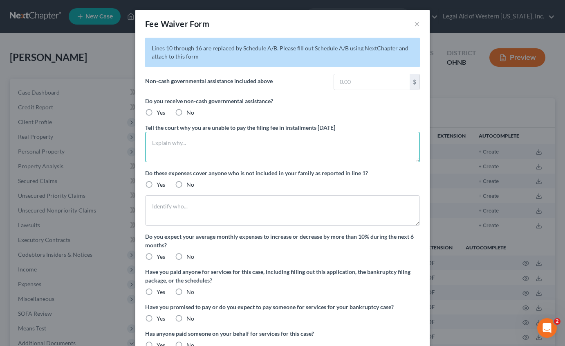
click at [188, 150] on textarea at bounding box center [282, 147] width 275 height 30
paste textarea "Aetna/Medicare card for medical supplies"
type textarea "Aetna/Medicare card for medical supplies"
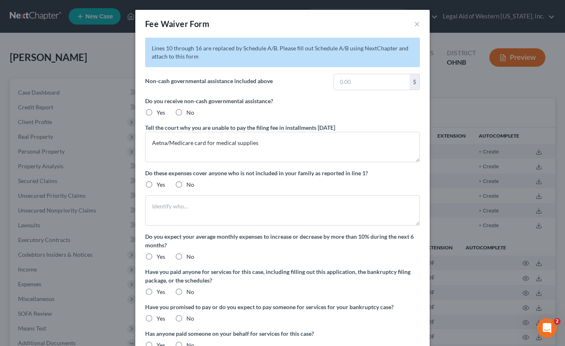
click at [157, 110] on label "Yes" at bounding box center [161, 112] width 9 height 8
click at [160, 110] on input "Yes" at bounding box center [162, 110] width 5 height 5
radio input "true"
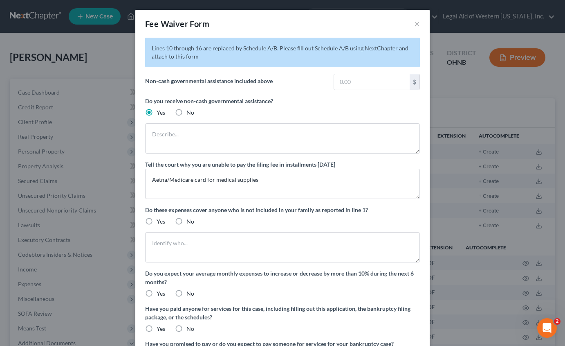
click at [187, 112] on label "No" at bounding box center [191, 112] width 8 height 8
click at [190, 112] on input "No" at bounding box center [192, 110] width 5 height 5
radio input "true"
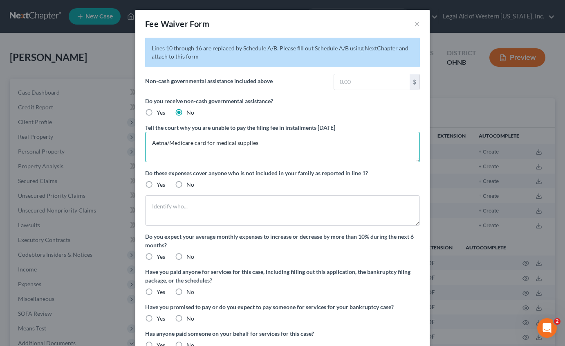
drag, startPoint x: 276, startPoint y: 144, endPoint x: 139, endPoint y: 144, distance: 137.5
click at [139, 144] on div "Lines 10 through 16 are replaced by Schedule A/B. Please fill out Schedule A/B …" at bounding box center [282, 208] width 295 height 341
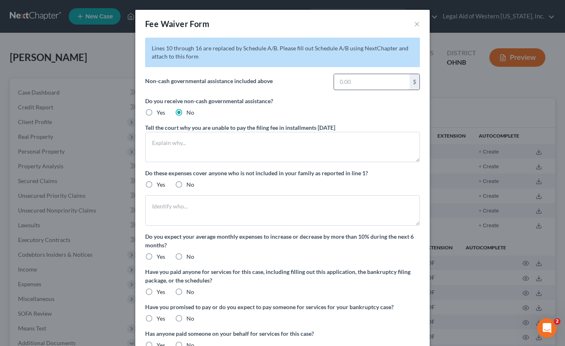
click at [369, 80] on input "text" at bounding box center [372, 82] width 76 height 16
type input "0.00"
click at [187, 183] on label "No" at bounding box center [191, 184] width 8 height 8
click at [190, 183] on input "No" at bounding box center [192, 182] width 5 height 5
radio input "true"
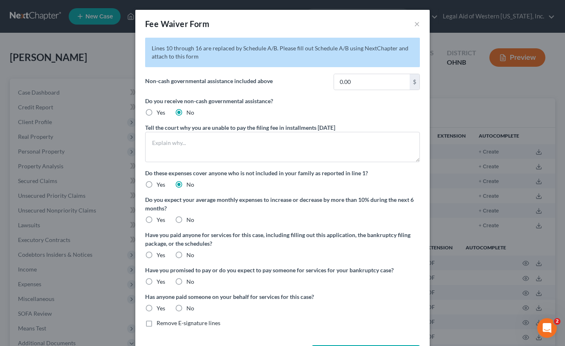
click at [187, 219] on label "No" at bounding box center [191, 220] width 8 height 8
click at [190, 219] on input "No" at bounding box center [192, 218] width 5 height 5
radio input "true"
click at [187, 253] on label "No" at bounding box center [191, 255] width 8 height 8
click at [190, 253] on input "No" at bounding box center [192, 253] width 5 height 5
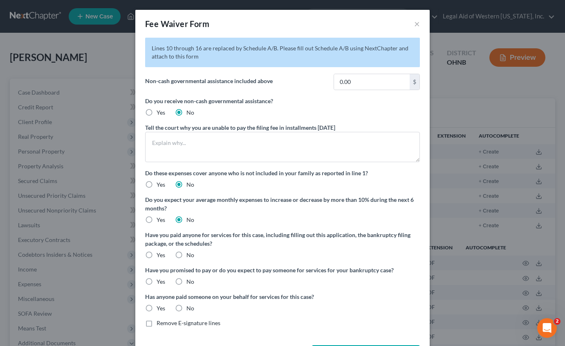
radio input "true"
click at [187, 281] on label "No" at bounding box center [191, 281] width 8 height 8
click at [190, 281] on input "No" at bounding box center [192, 279] width 5 height 5
radio input "true"
click at [187, 306] on label "No" at bounding box center [191, 308] width 8 height 8
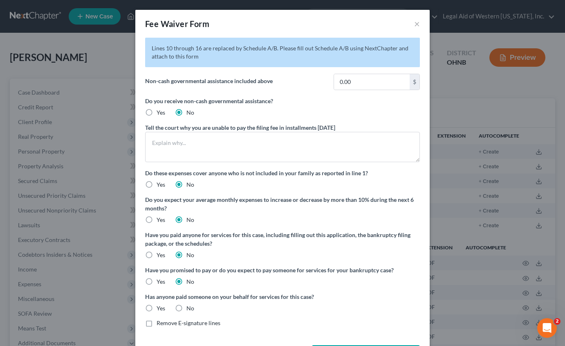
click at [190, 306] on input "No" at bounding box center [192, 306] width 5 height 5
radio input "true"
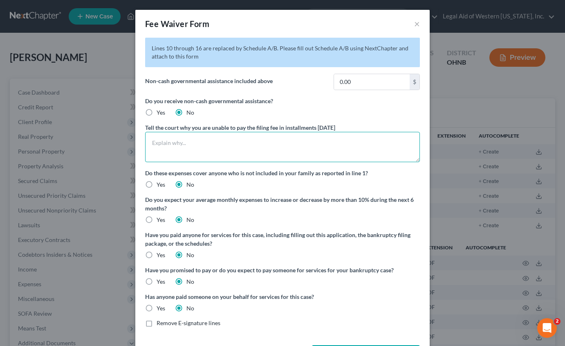
click at [239, 155] on textarea at bounding box center [282, 147] width 275 height 30
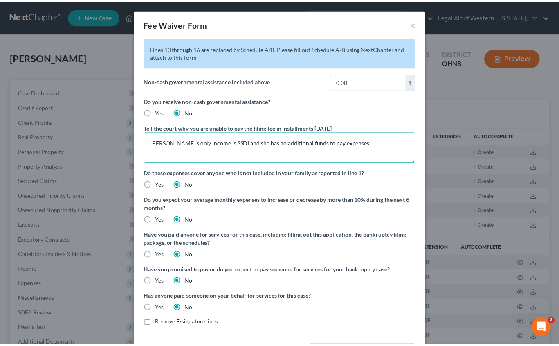
scroll to position [32, 0]
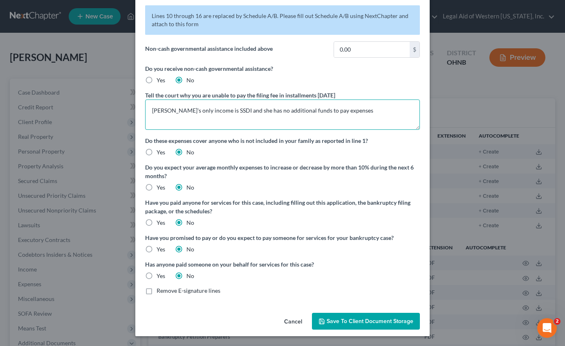
type textarea "[PERSON_NAME]'s only income is SSDI and she has no additional funds to pay expe…"
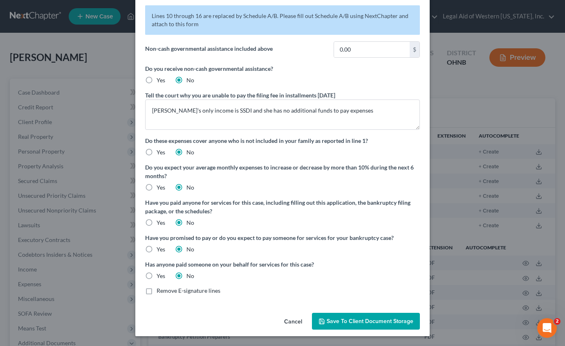
click at [340, 322] on span "Save to Client Document Storage" at bounding box center [370, 320] width 87 height 7
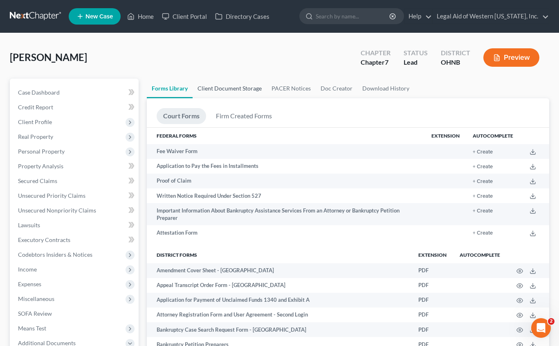
click at [232, 88] on link "Client Document Storage" at bounding box center [230, 89] width 74 height 20
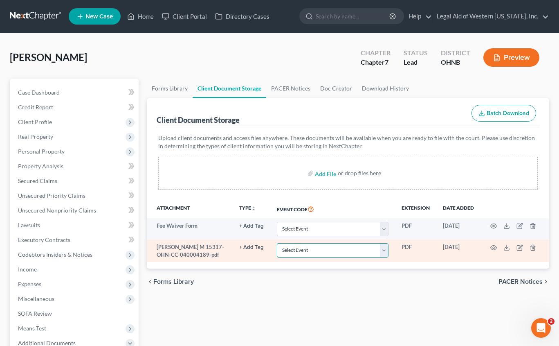
click at [339, 252] on select "Select Event 20 Largest Unsecured Creditors Amended List of Creditors (Fee) Ame…" at bounding box center [333, 250] width 112 height 14
select select "5"
click at [277, 243] on select "Select Event 20 Largest Unsecured Creditors Amended List of Creditors (Fee) Ame…" at bounding box center [333, 250] width 112 height 14
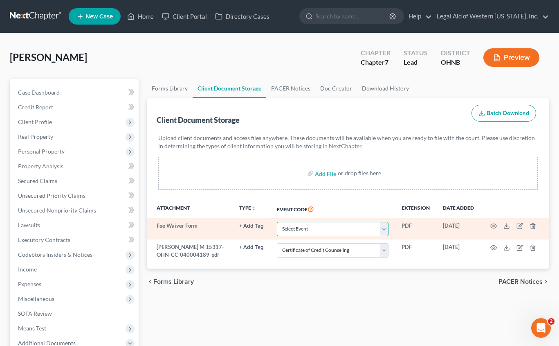
drag, startPoint x: 317, startPoint y: 229, endPoint x: 313, endPoint y: 228, distance: 4.3
click at [317, 229] on select "Select Event 20 Largest Unsecured Creditors Amended List of Creditors (Fee) Ame…" at bounding box center [333, 229] width 112 height 14
select select "4"
click at [277, 222] on select "Select Event 20 Largest Unsecured Creditors Amended List of Creditors (Fee) Ame…" at bounding box center [333, 229] width 112 height 14
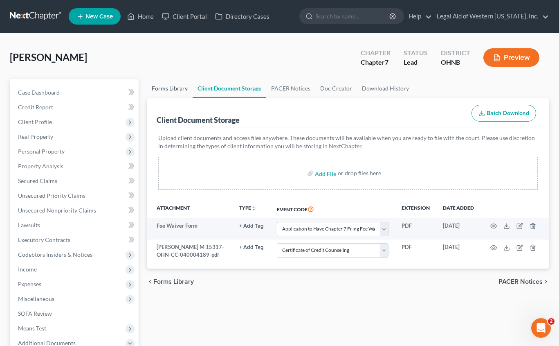
click at [176, 85] on link "Forms Library" at bounding box center [170, 89] width 46 height 20
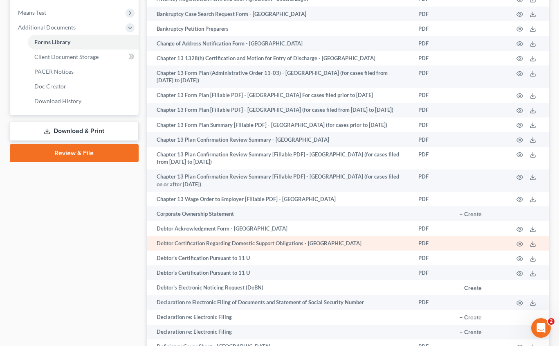
scroll to position [326, 0]
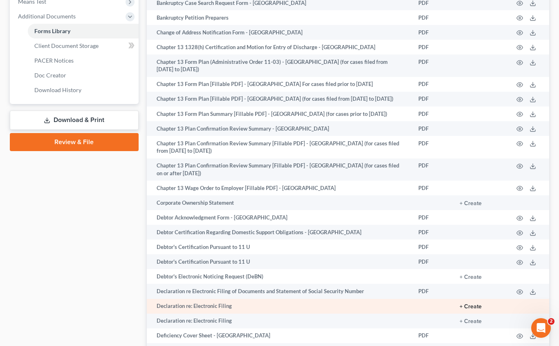
click at [472, 307] on button "+ Create" at bounding box center [471, 307] width 22 height 6
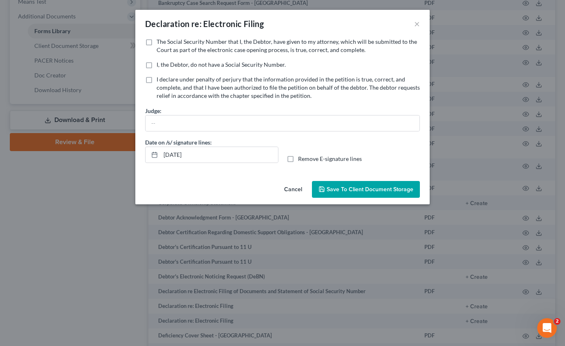
click at [157, 41] on label "The Social Security Number that I, the Debtor, have given to my attorney, which…" at bounding box center [288, 46] width 263 height 16
click at [160, 41] on input "The Social Security Number that I, the Debtor, have given to my attorney, which…" at bounding box center [162, 40] width 5 height 5
checkbox input "true"
click at [298, 159] on label "Remove E-signature lines" at bounding box center [330, 159] width 64 height 8
click at [301, 159] on input "Remove E-signature lines" at bounding box center [303, 157] width 5 height 5
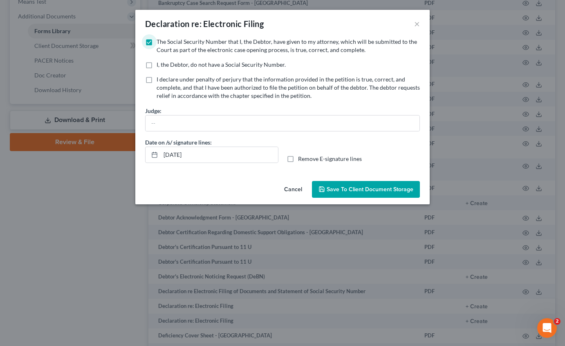
checkbox input "true"
click at [354, 187] on span "Save to Client Document Storage" at bounding box center [370, 189] width 87 height 7
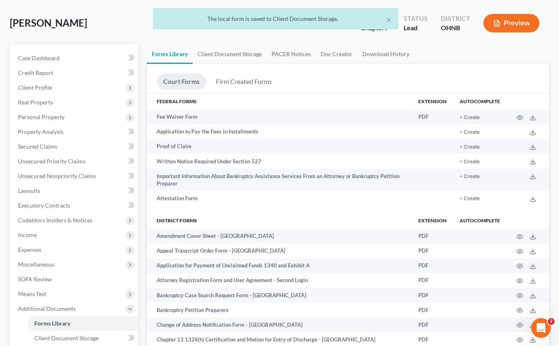
scroll to position [0, 0]
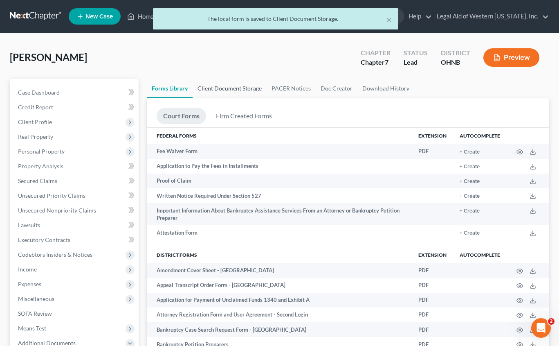
click at [228, 85] on link "Client Document Storage" at bounding box center [230, 89] width 74 height 20
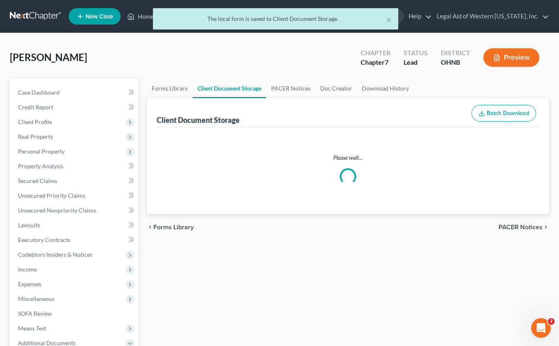
select select "4"
select select "5"
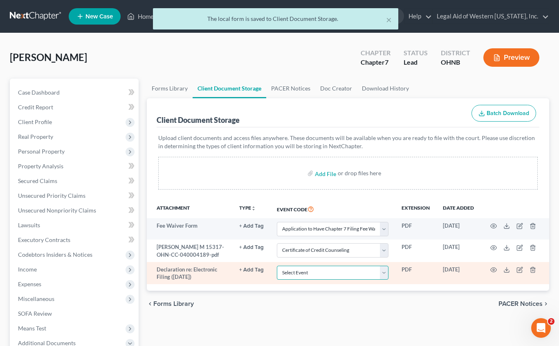
click at [316, 272] on select "Select Event 20 Largest Unsecured Creditors Amended List of Creditors (Fee) Ame…" at bounding box center [333, 272] width 112 height 14
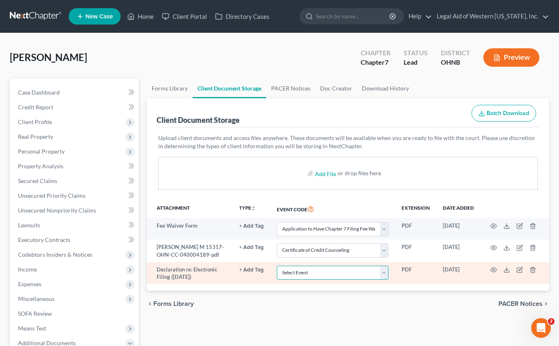
select select "16"
click at [277, 265] on select "Select Event 20 Largest Unsecured Creditors Amended List of Creditors (Fee) Ame…" at bounding box center [333, 272] width 112 height 14
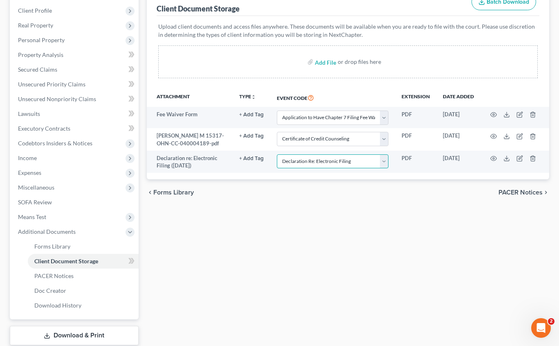
scroll to position [123, 0]
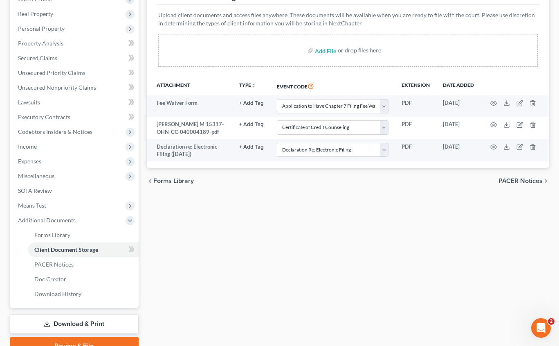
click at [328, 270] on div "Forms Library Client Document Storage PACER Notices Doc Creator Download Histor…" at bounding box center [348, 155] width 411 height 399
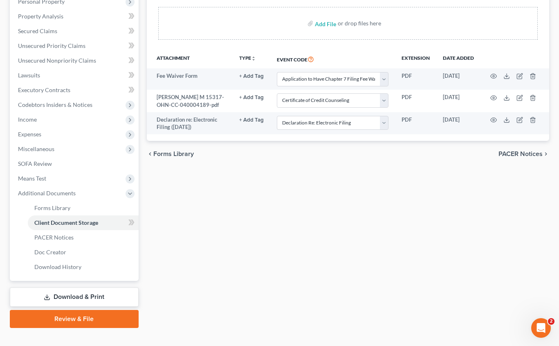
scroll to position [163, 0]
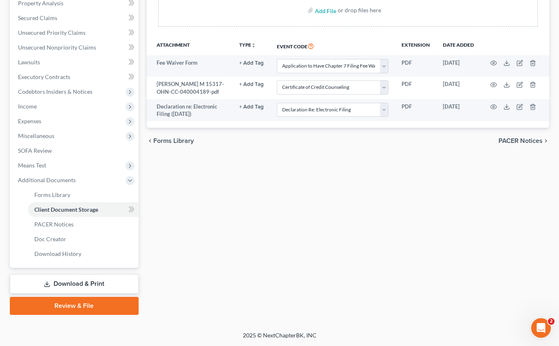
click at [81, 282] on link "Download & Print" at bounding box center [74, 283] width 129 height 19
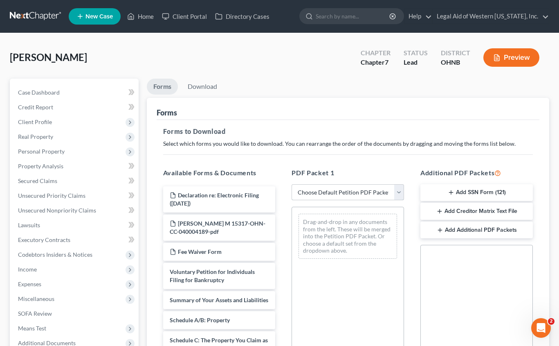
click at [341, 192] on select "Choose Default Petition PDF Packet Complete Bankruptcy Petition (all forms and …" at bounding box center [348, 192] width 112 height 16
select select "0"
click at [292, 184] on select "Choose Default Petition PDF Packet Complete Bankruptcy Petition (all forms and …" at bounding box center [348, 192] width 112 height 16
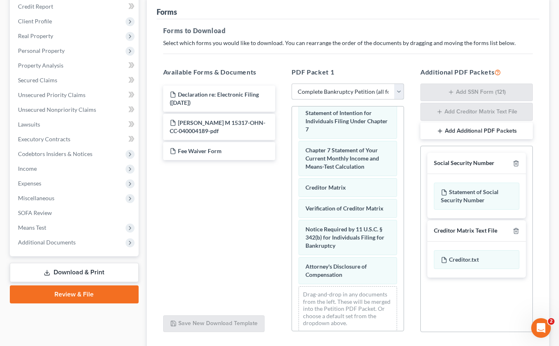
scroll to position [160, 0]
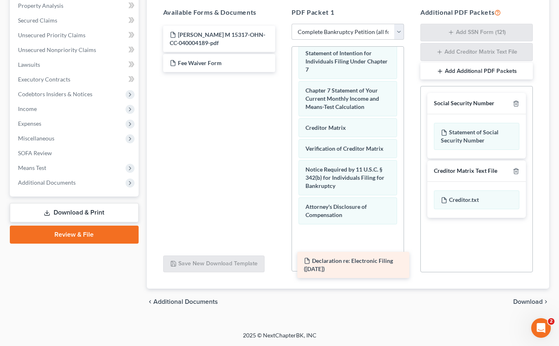
drag, startPoint x: 213, startPoint y: 32, endPoint x: 346, endPoint y: 257, distance: 261.8
click at [282, 72] on div "Declaration re: Electronic Filing ([DATE]) Declaration re: Electronic Filing ([…" at bounding box center [220, 49] width 126 height 46
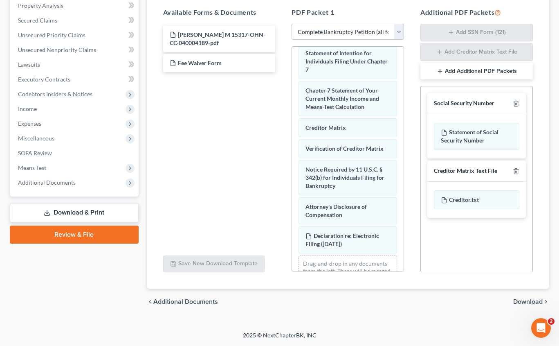
scroll to position [394, 0]
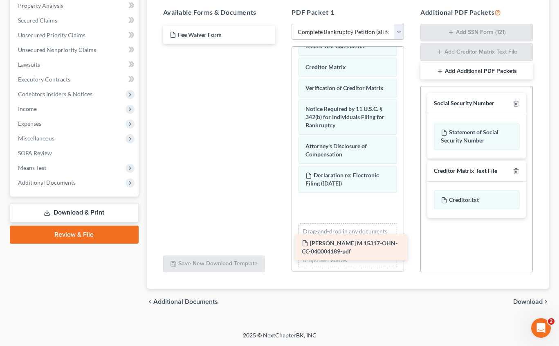
drag, startPoint x: 188, startPoint y: 36, endPoint x: 320, endPoint y: 241, distance: 244.5
click at [282, 44] on div "[PERSON_NAME] M 15317-OHN-CC-040004189-pdf [PERSON_NAME] M 15317-OHN-CC-0400041…" at bounding box center [220, 35] width 126 height 18
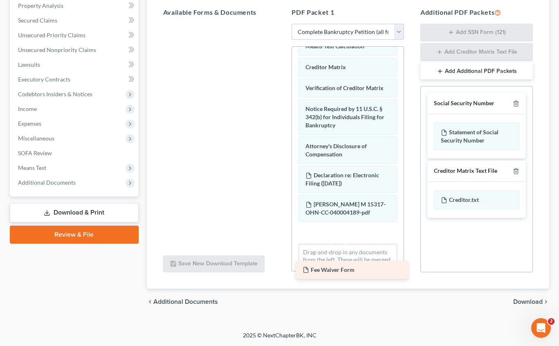
drag, startPoint x: 201, startPoint y: 31, endPoint x: 333, endPoint y: 265, distance: 269.3
click at [282, 24] on div "Fee Waiver Form Fee Waiver Form" at bounding box center [220, 24] width 126 height 0
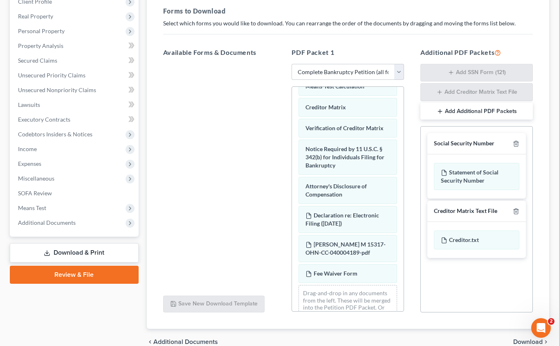
scroll to position [160, 0]
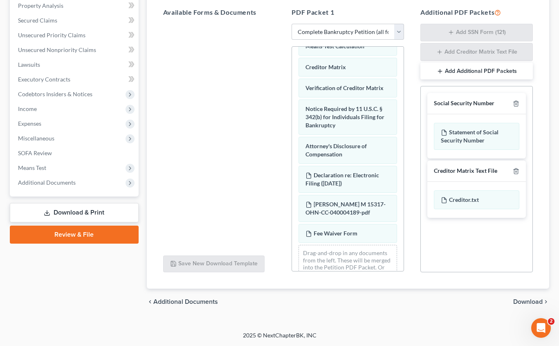
click at [525, 301] on span "Download" at bounding box center [527, 301] width 29 height 7
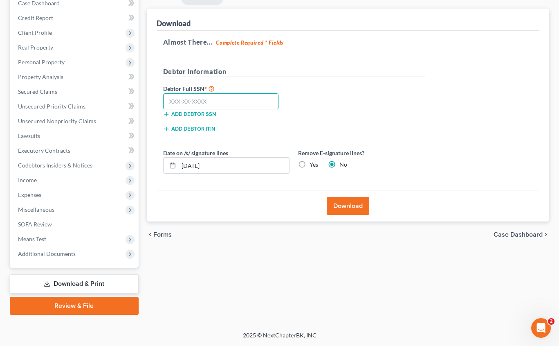
click at [246, 102] on input "text" at bounding box center [221, 101] width 116 height 16
click at [252, 104] on input "text" at bounding box center [221, 101] width 116 height 16
type input "277-70-1969"
click at [310, 166] on label "Yes" at bounding box center [314, 164] width 9 height 8
click at [313, 166] on input "Yes" at bounding box center [315, 162] width 5 height 5
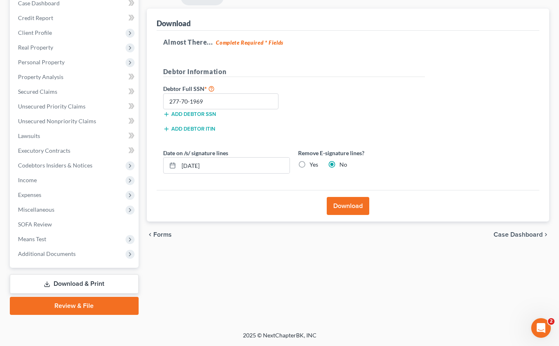
radio input "true"
radio input "false"
click at [362, 203] on button "Download" at bounding box center [348, 206] width 43 height 18
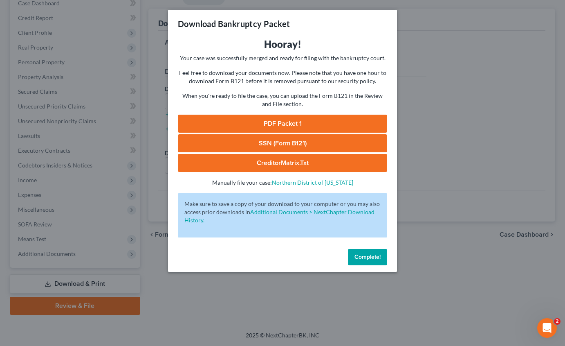
click at [334, 119] on link "PDF Packet 1" at bounding box center [282, 124] width 209 height 18
click at [272, 142] on link "SSN (Form B121)" at bounding box center [282, 143] width 209 height 18
